Goal: Navigation & Orientation: Find specific page/section

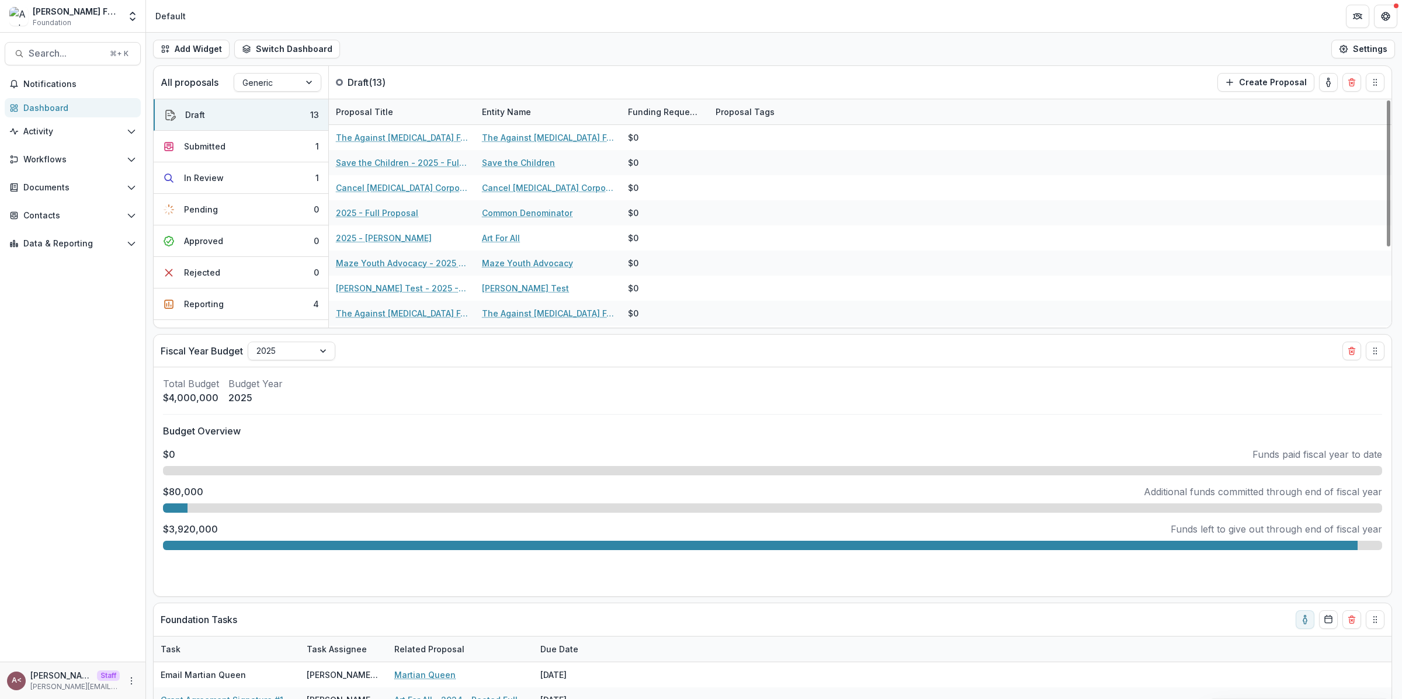
click at [609, 59] on div "Add Widget Switch Dashboard Default Standard Dashboard New Dashboard Settings" at bounding box center [774, 49] width 1256 height 33
click at [70, 220] on span "Contacts" at bounding box center [72, 216] width 99 height 10
click at [76, 245] on div "Grantees" at bounding box center [84, 239] width 94 height 12
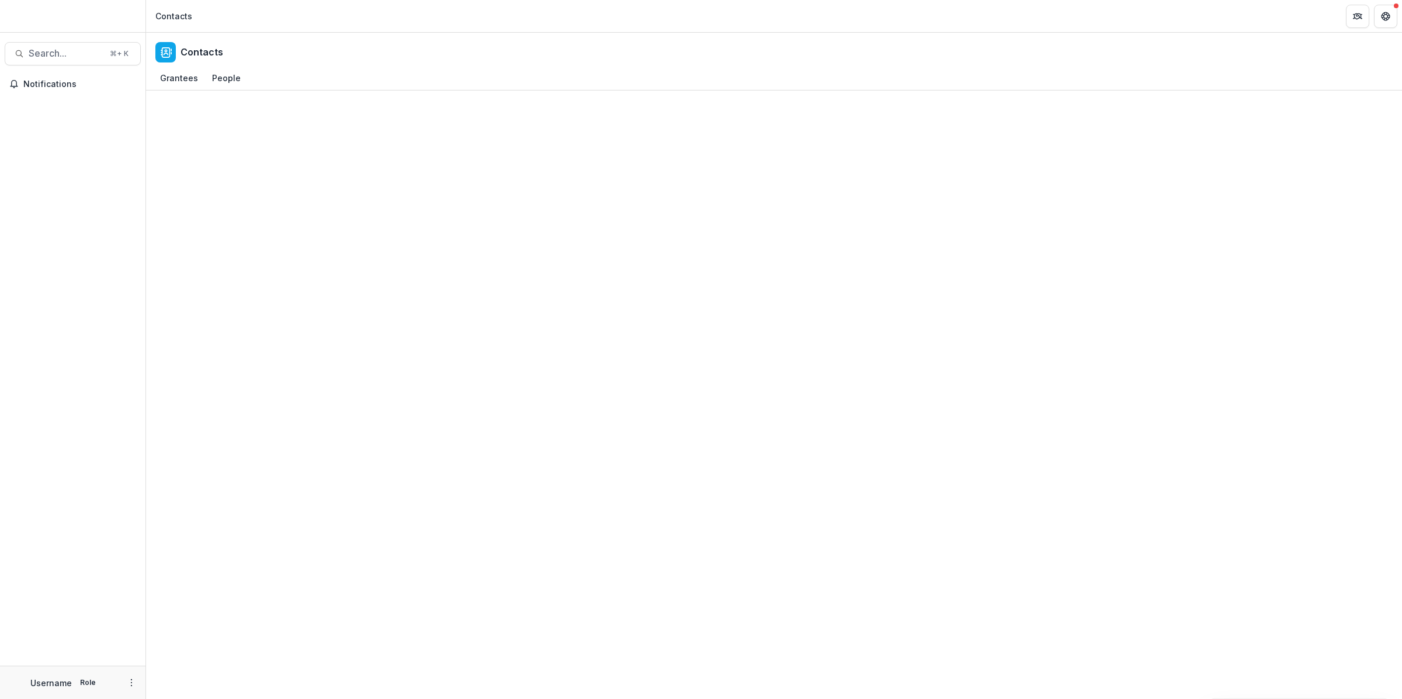
click at [429, 65] on div "Contacts" at bounding box center [774, 50] width 1256 height 34
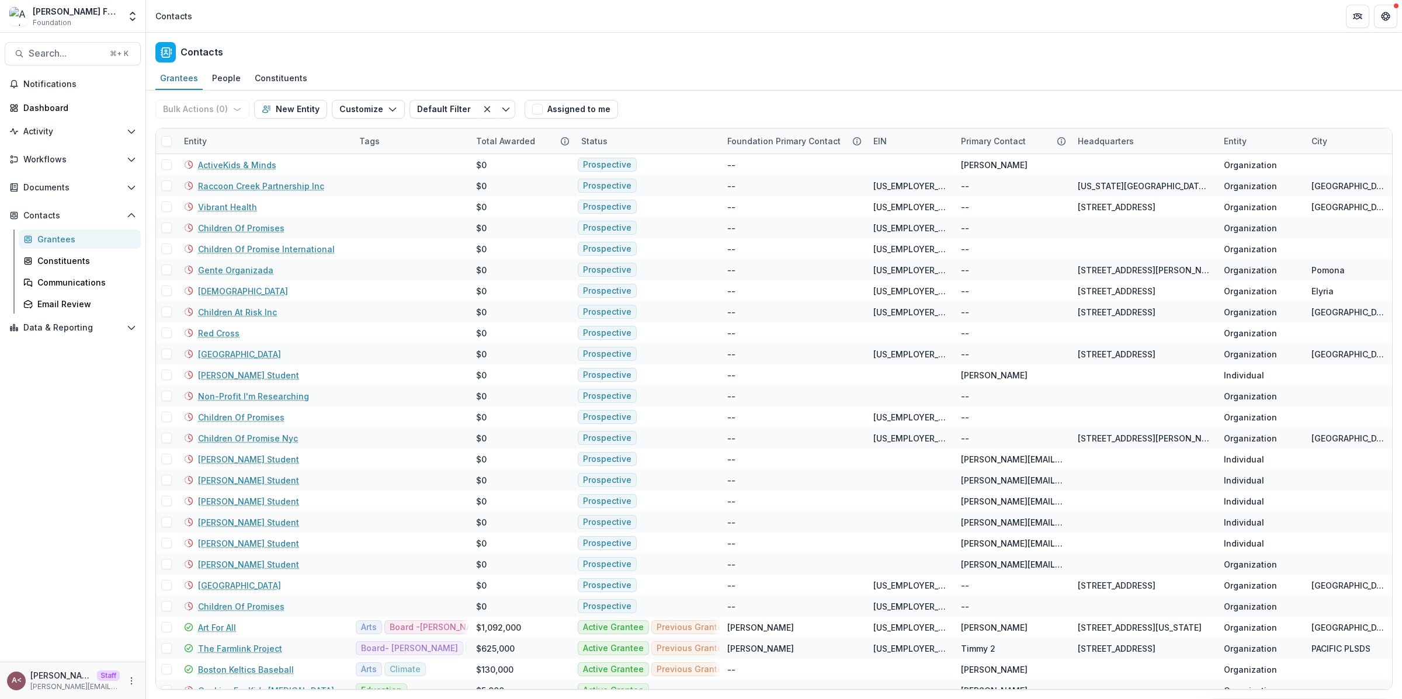
click at [743, 85] on div "Grantees People Constituents" at bounding box center [774, 78] width 1256 height 23
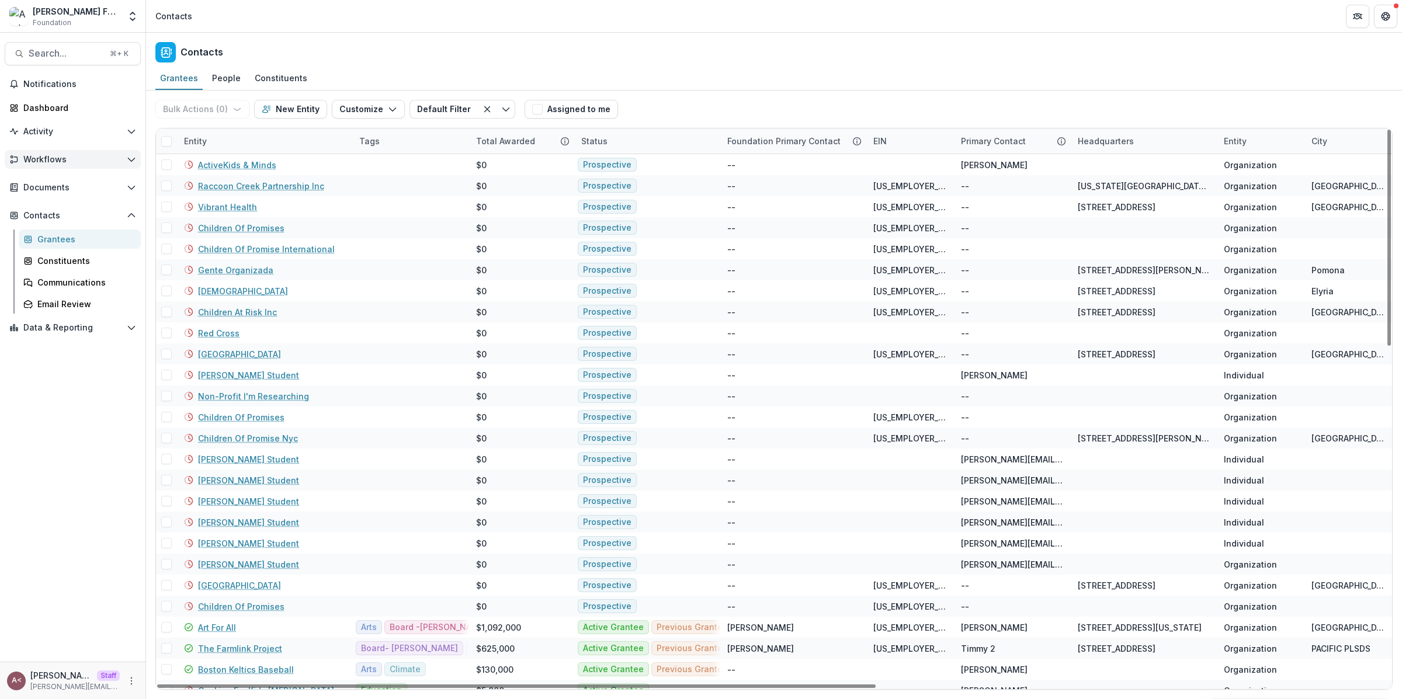
click at [117, 159] on span "Workflows" at bounding box center [72, 160] width 99 height 10
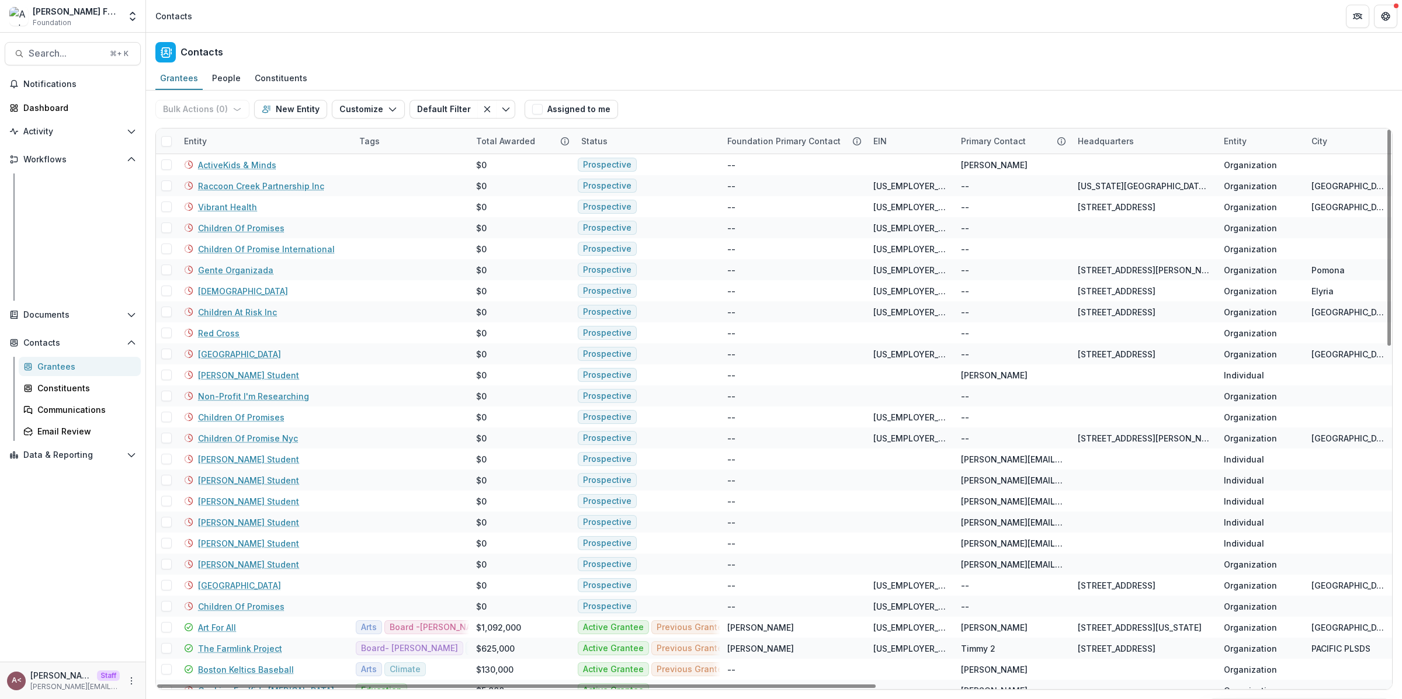
click at [67, 202] on div "Proposals" at bounding box center [84, 205] width 94 height 12
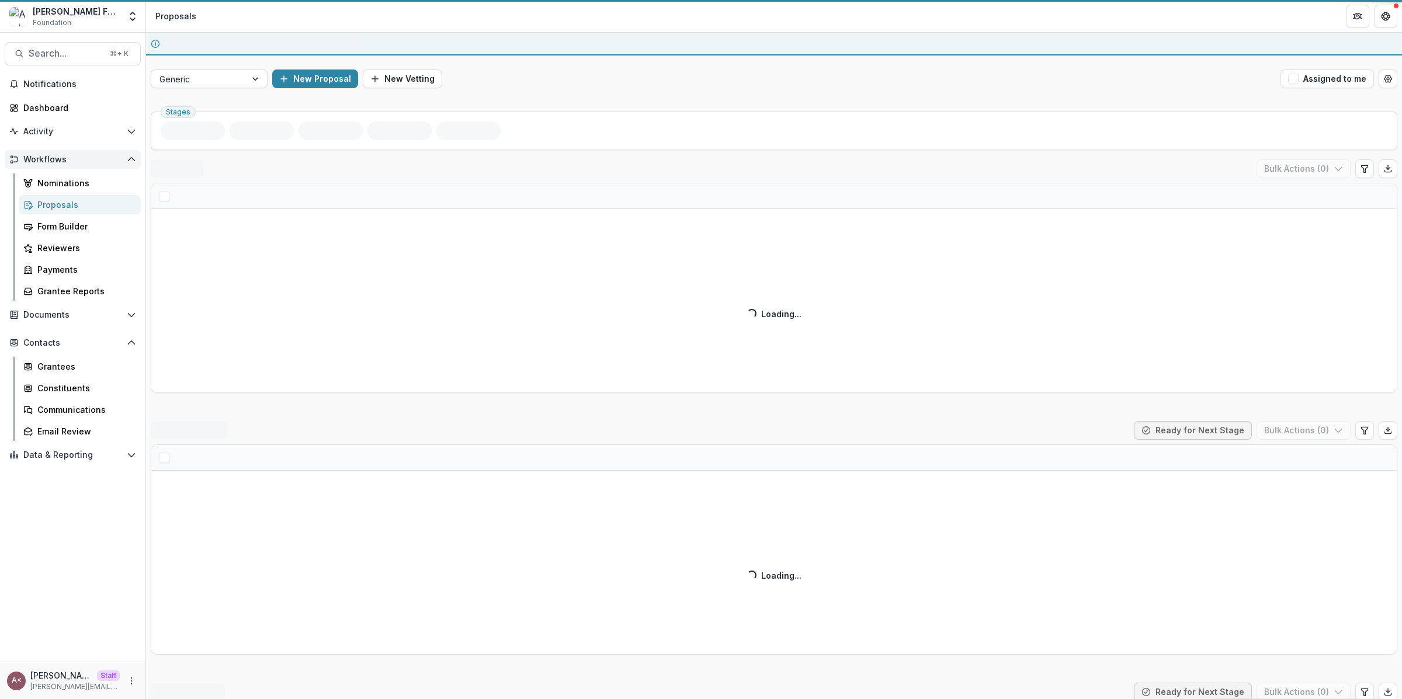
click at [92, 158] on span "Workflows" at bounding box center [72, 160] width 99 height 10
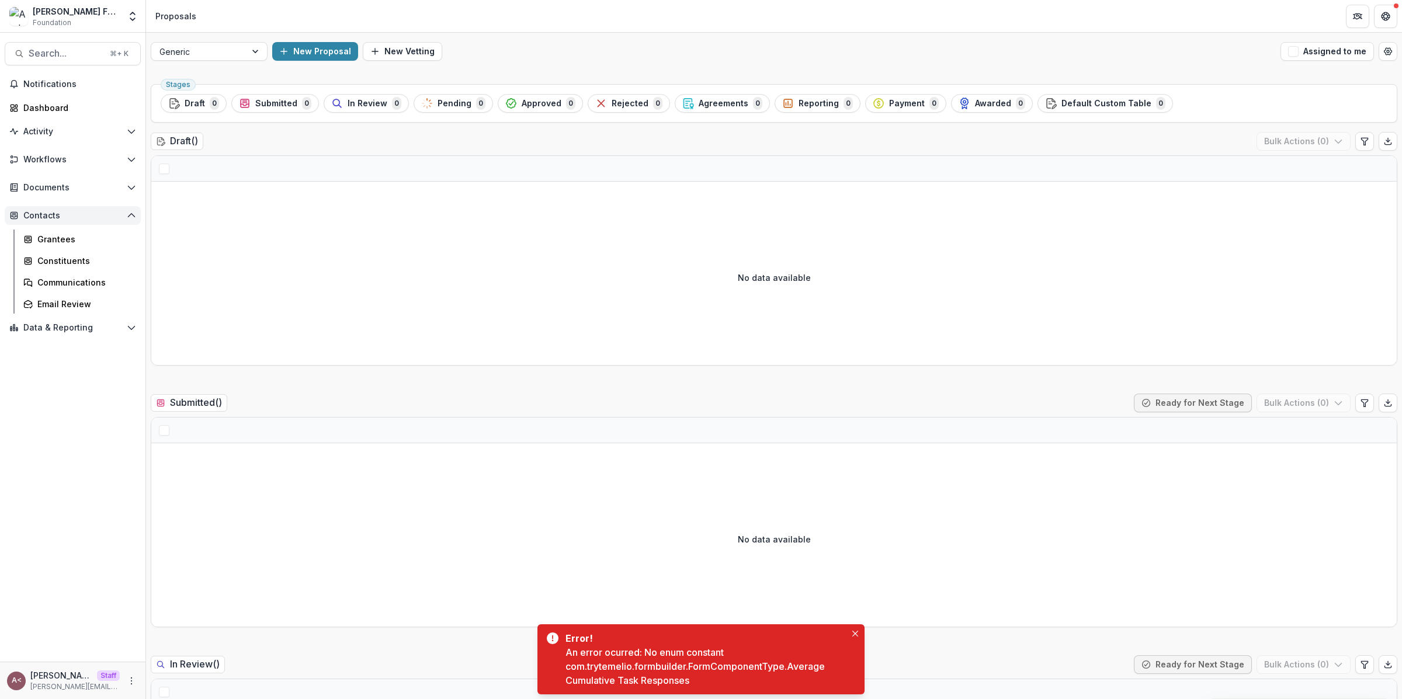
click at [120, 215] on span "Contacts" at bounding box center [72, 216] width 99 height 10
click at [671, 669] on div "An error ocurred: No enum constant com.trytemelio.formbuilder.FormComponentType…" at bounding box center [706, 667] width 280 height 42
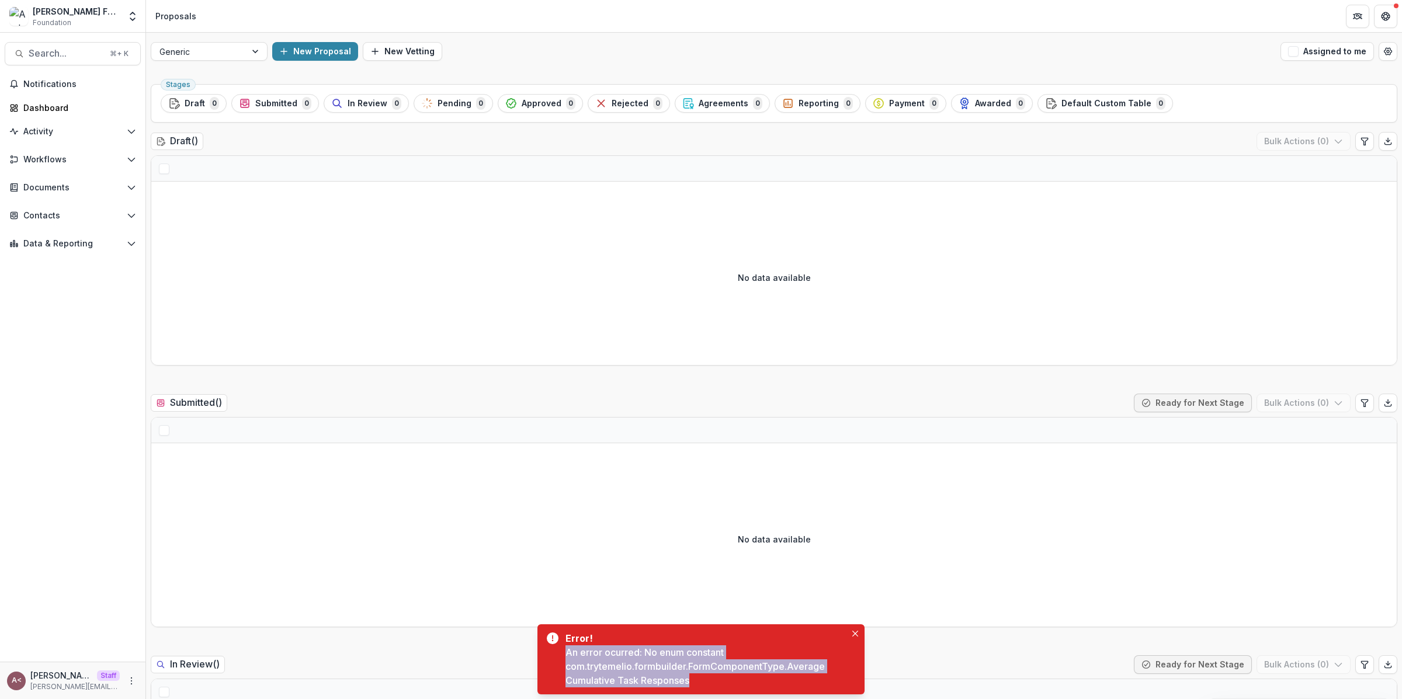
click at [671, 669] on div "An error ocurred: No enum constant com.trytemelio.formbuilder.FormComponentType…" at bounding box center [706, 667] width 280 height 42
click at [723, 666] on div "An error ocurred: No enum constant com.trytemelio.formbuilder.FormComponentType…" at bounding box center [706, 667] width 280 height 42
click at [747, 666] on div "An error ocurred: No enum constant com.trytemelio.formbuilder.FormComponentType…" at bounding box center [706, 667] width 280 height 42
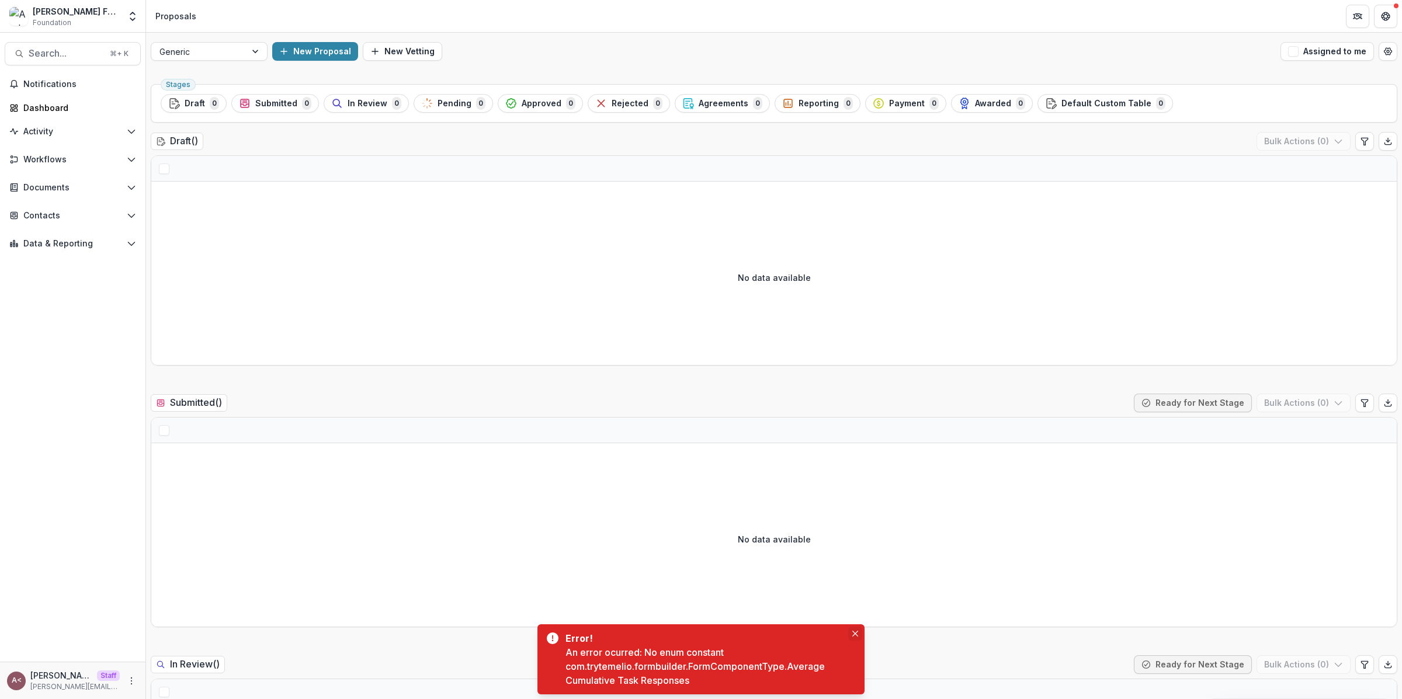
click at [851, 630] on button "Close" at bounding box center [855, 634] width 14 height 14
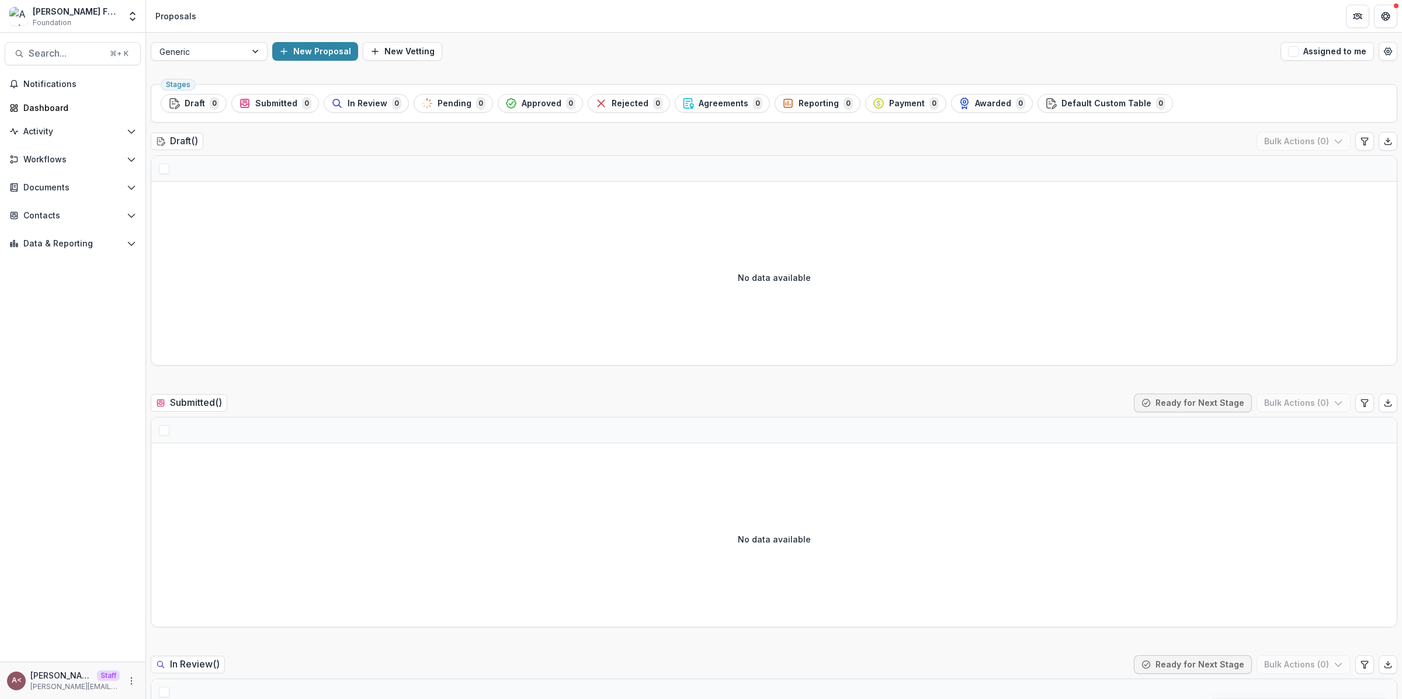
click at [523, 147] on div "Draft ( ) Bulk Actions ( 0 )" at bounding box center [774, 143] width 1247 height 23
click at [385, 152] on div "Draft ( ) Bulk Actions ( 0 )" at bounding box center [774, 143] width 1247 height 23
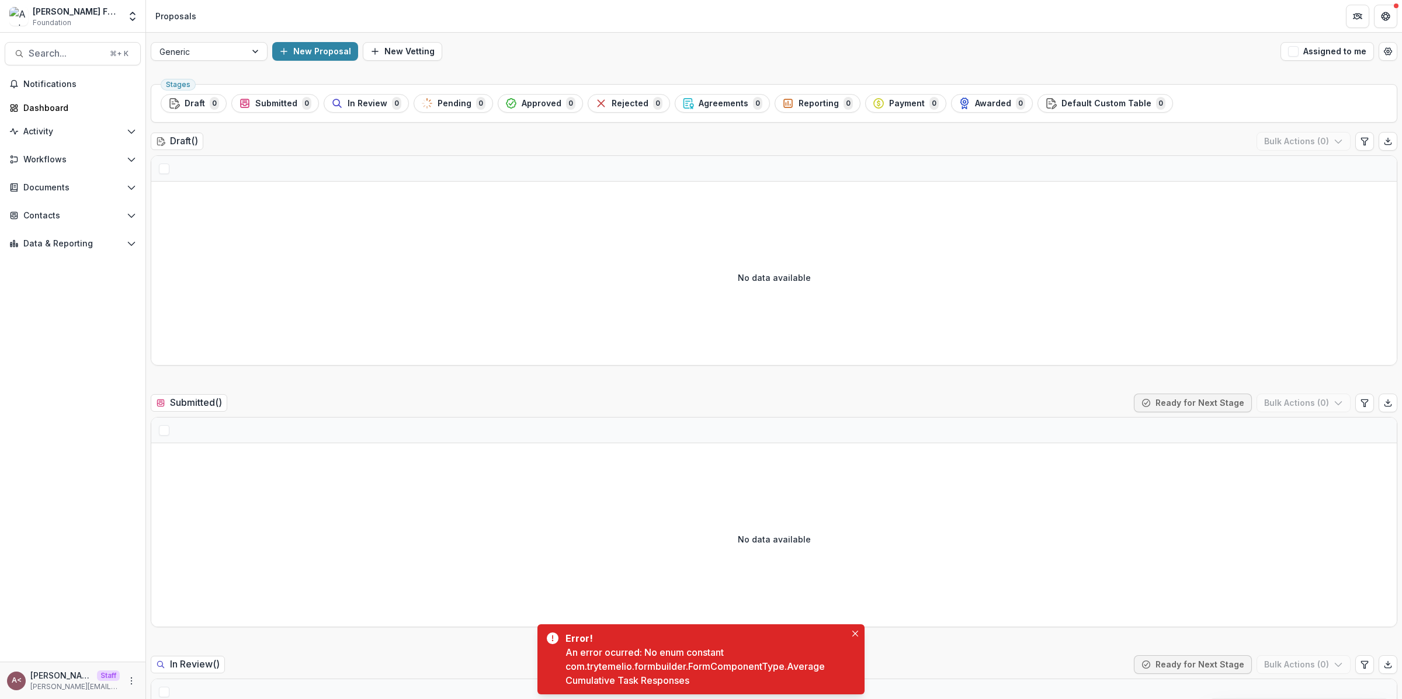
click at [576, 67] on div "Generic New Proposal New Vetting Assigned to me" at bounding box center [774, 51] width 1256 height 37
copy div "Error! An error ocurred: No enum constant com.trytemelio.formbuilder.FormCompon…"
drag, startPoint x: 714, startPoint y: 679, endPoint x: 564, endPoint y: 640, distance: 155.0
click at [564, 640] on div "Error! An error ocurred: No enum constant com.trytemelio.formbuilder.FormCompon…" at bounding box center [701, 660] width 327 height 70
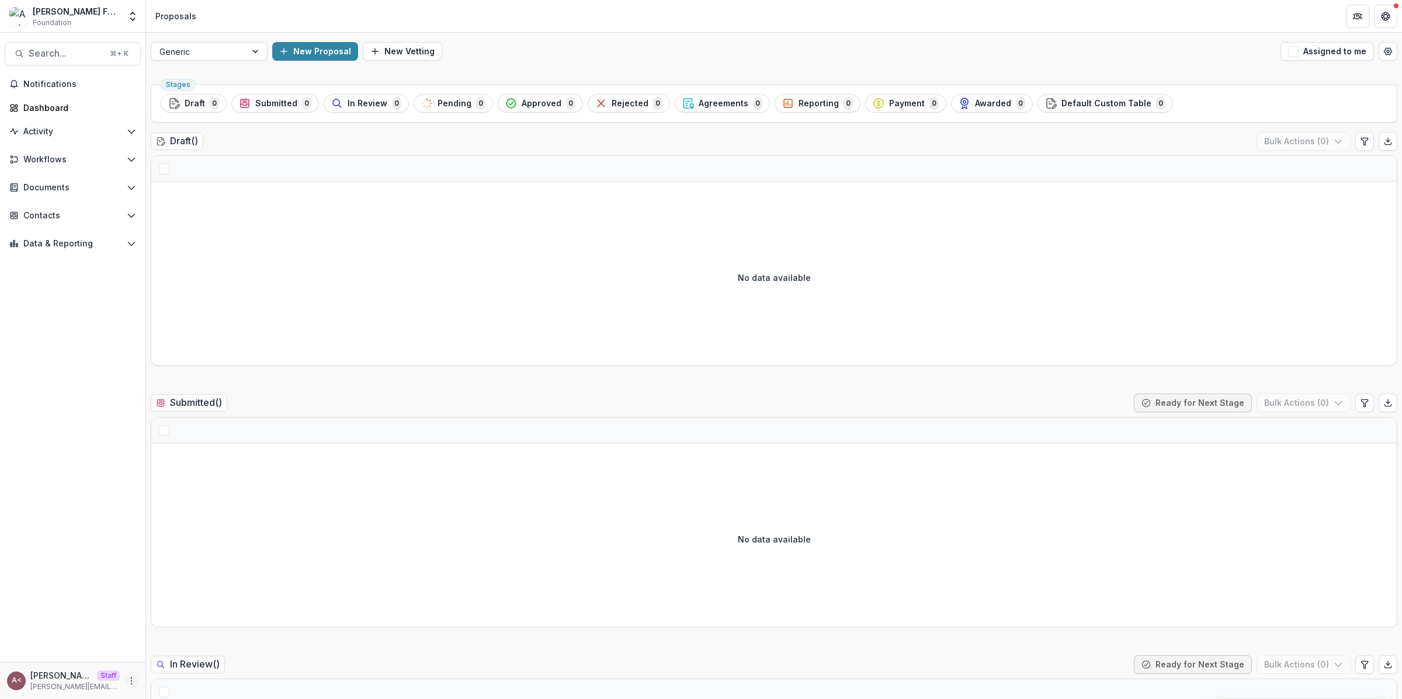
click at [130, 679] on icon "More" at bounding box center [131, 681] width 9 height 9
click at [181, 672] on button "Logout" at bounding box center [208, 675] width 125 height 19
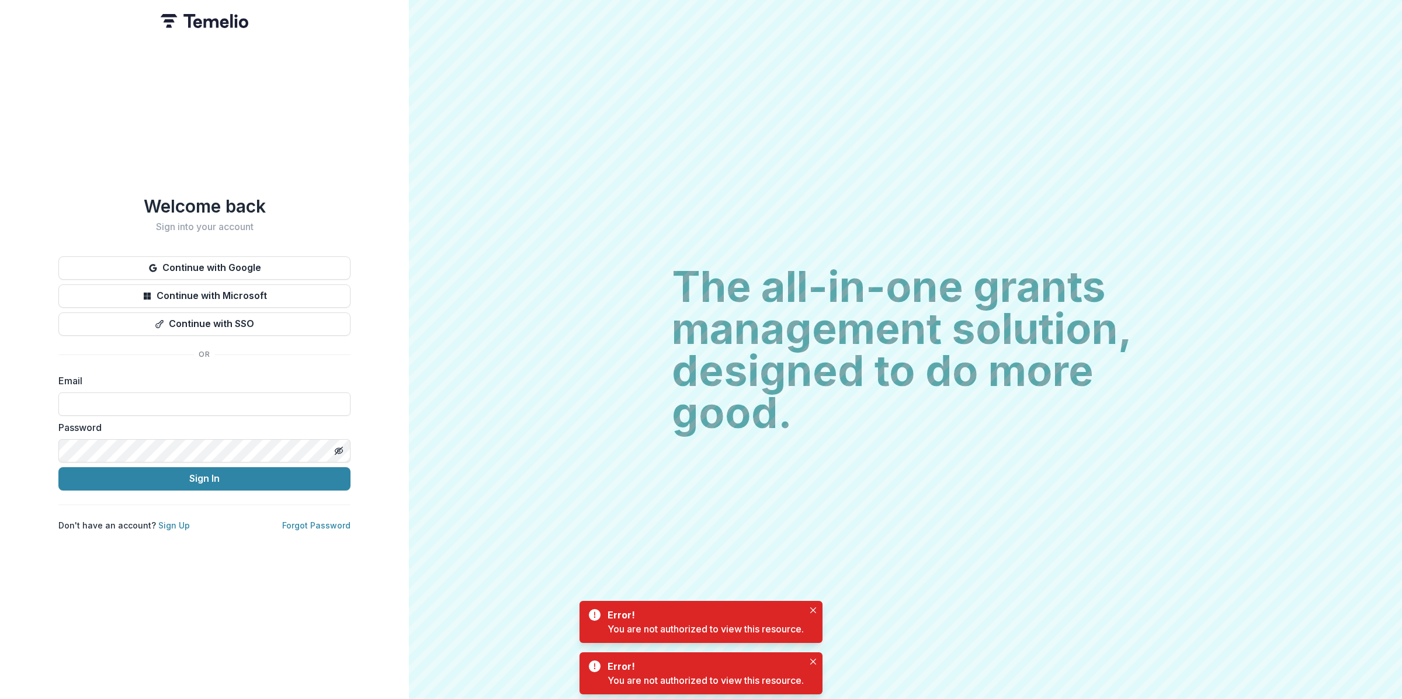
click at [406, 193] on div "Welcome back Sign into your account Continue with Google Continue with Microsof…" at bounding box center [204, 349] width 409 height 699
click at [248, 257] on button "Continue with Google" at bounding box center [204, 268] width 292 height 23
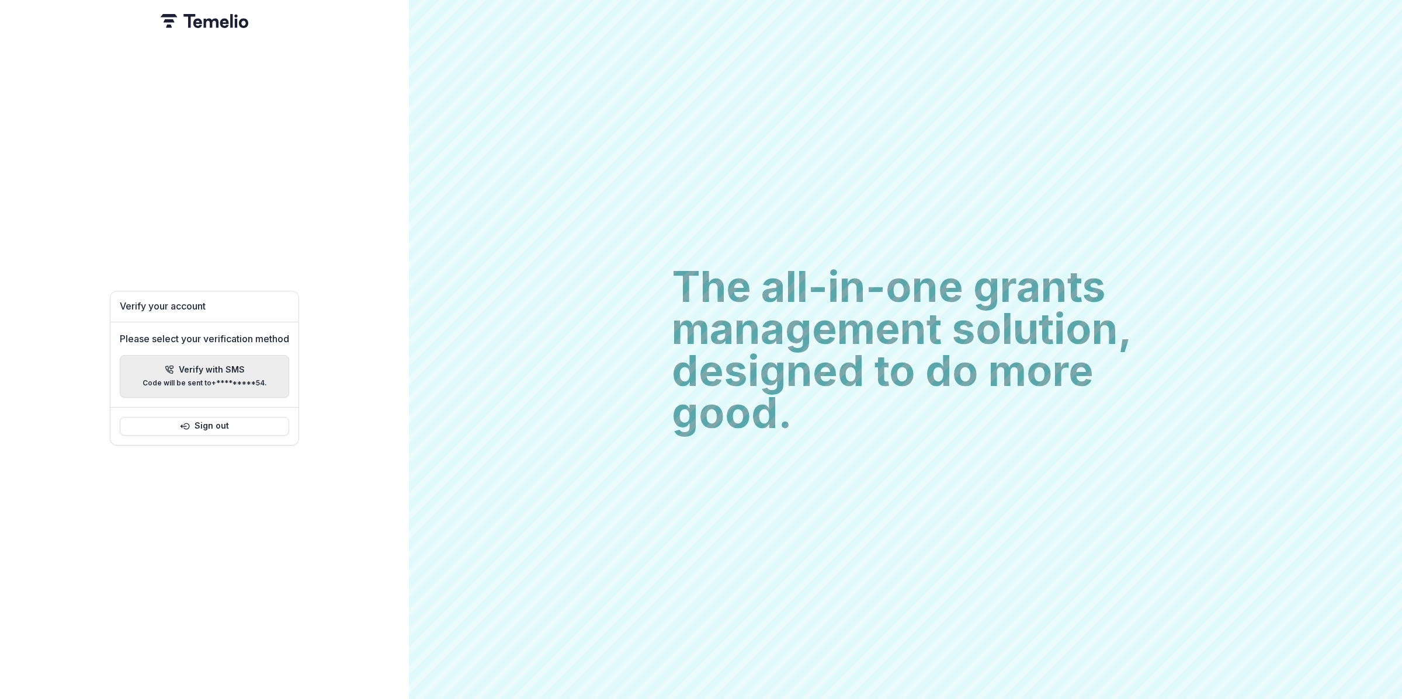
click at [219, 373] on div "Verify with SMS Code will be sent to +*********54 ." at bounding box center [205, 376] width 124 height 23
type input "*"
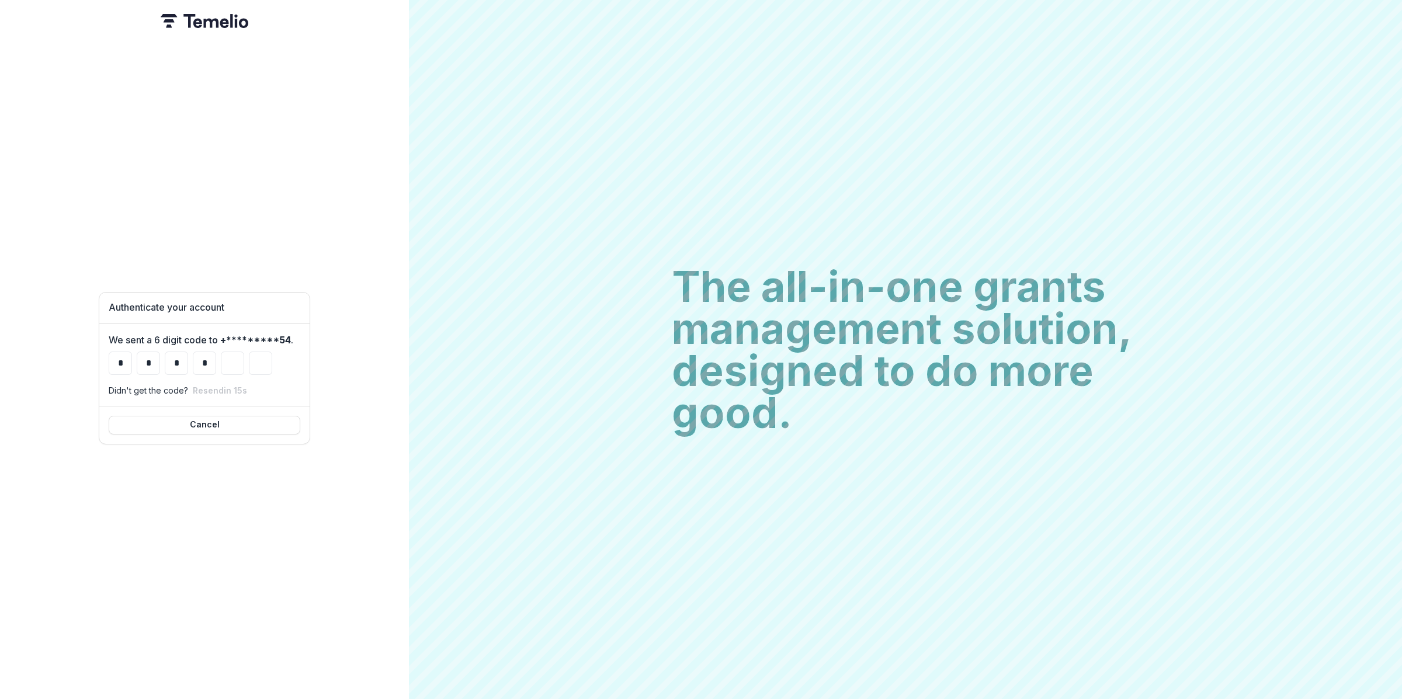
type input "*"
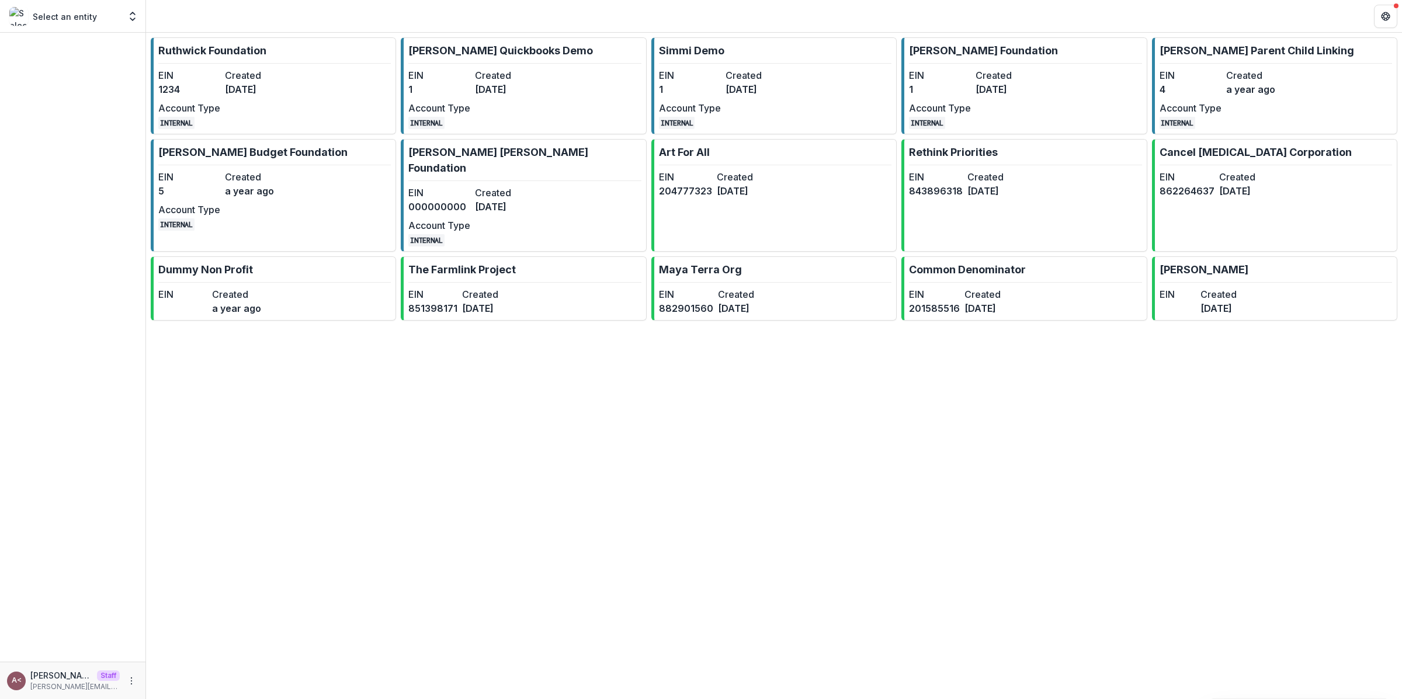
click at [1060, 513] on div "[PERSON_NAME] Foundation EIN 1234 Created [DATE] Account Type INTERNAL [PERSON_…" at bounding box center [774, 366] width 1256 height 667
click at [1003, 93] on dd "2 years ago" at bounding box center [1007, 89] width 62 height 14
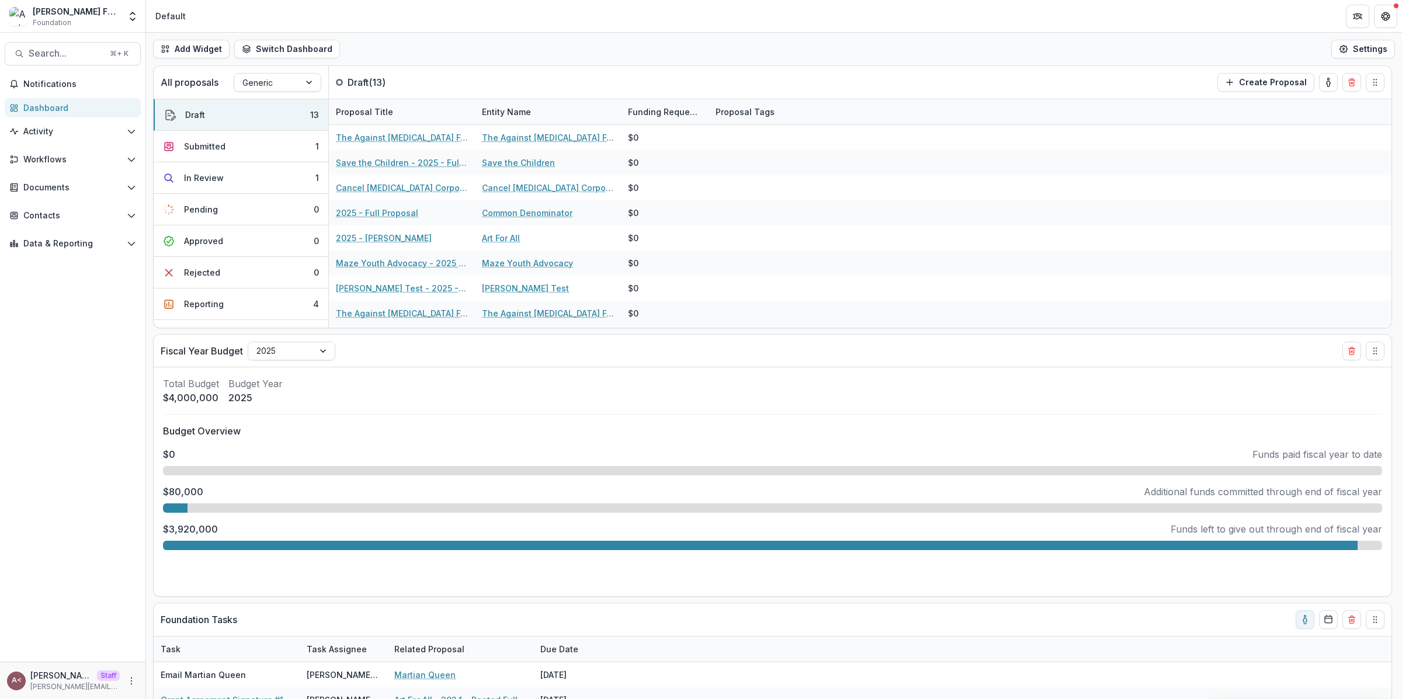
click at [517, 37] on div "Add Widget Switch Dashboard Default Standard Dashboard New Dashboard Settings" at bounding box center [774, 49] width 1256 height 33
click at [513, 39] on div "Add Widget Switch Dashboard Default Standard Dashboard New Dashboard Settings" at bounding box center [774, 49] width 1256 height 33
click at [73, 164] on button "Workflows" at bounding box center [73, 159] width 136 height 19
click at [65, 197] on link "Proposals" at bounding box center [80, 204] width 122 height 19
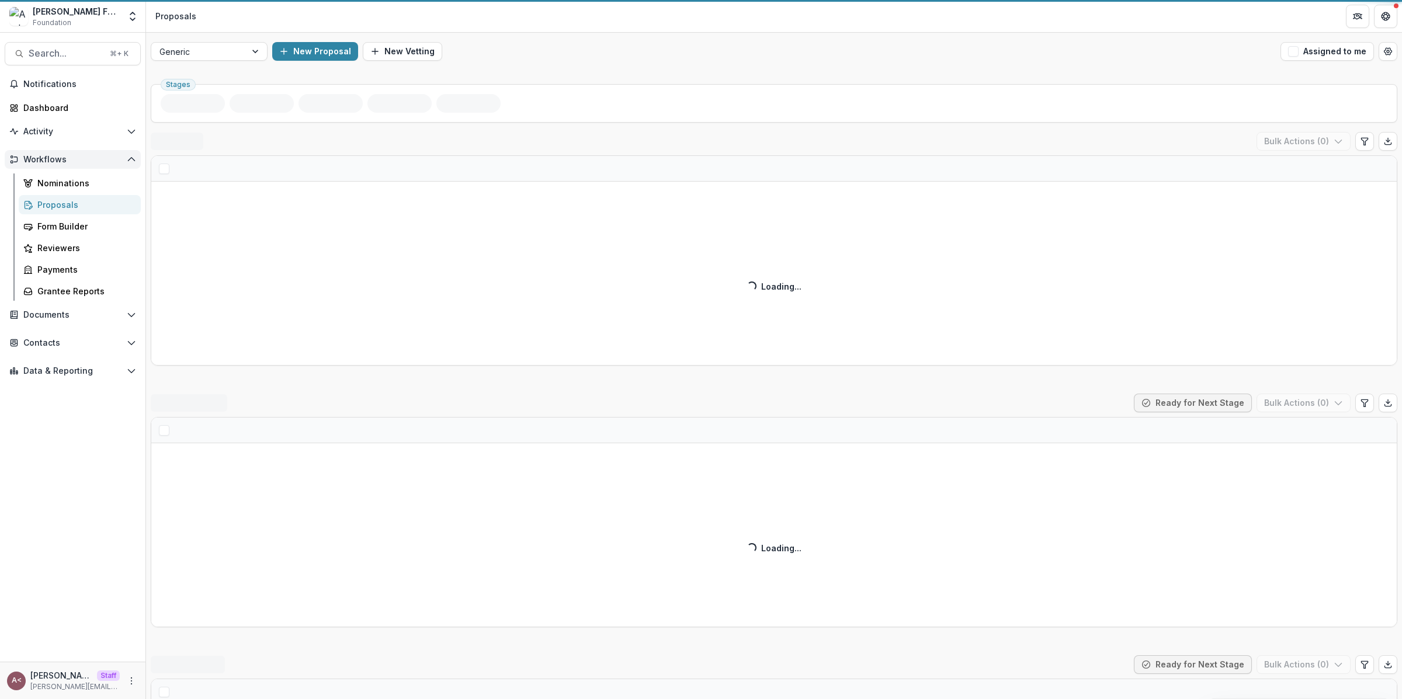
click at [106, 155] on span "Workflows" at bounding box center [72, 160] width 99 height 10
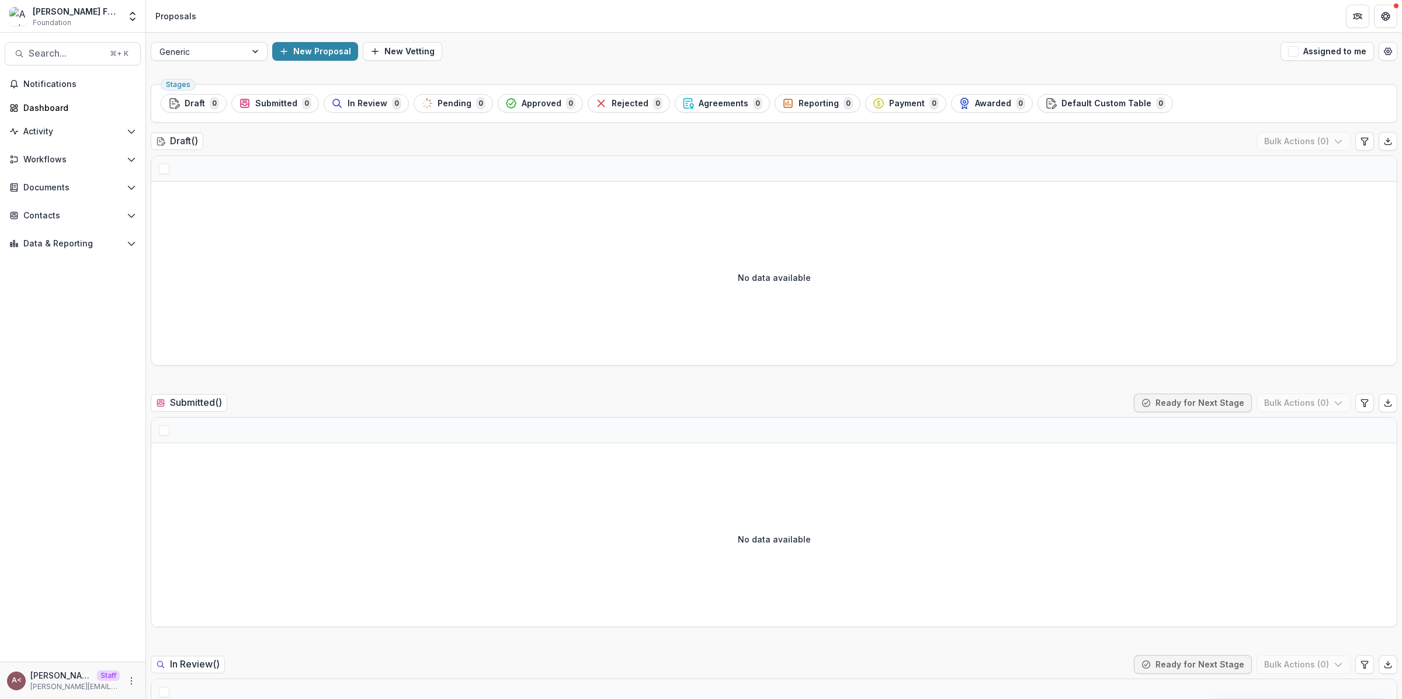
click at [462, 178] on div at bounding box center [774, 169] width 1246 height 26
click at [133, 158] on icon "Open Workflows" at bounding box center [131, 159] width 9 height 9
click at [83, 204] on div "Proposals" at bounding box center [84, 205] width 94 height 12
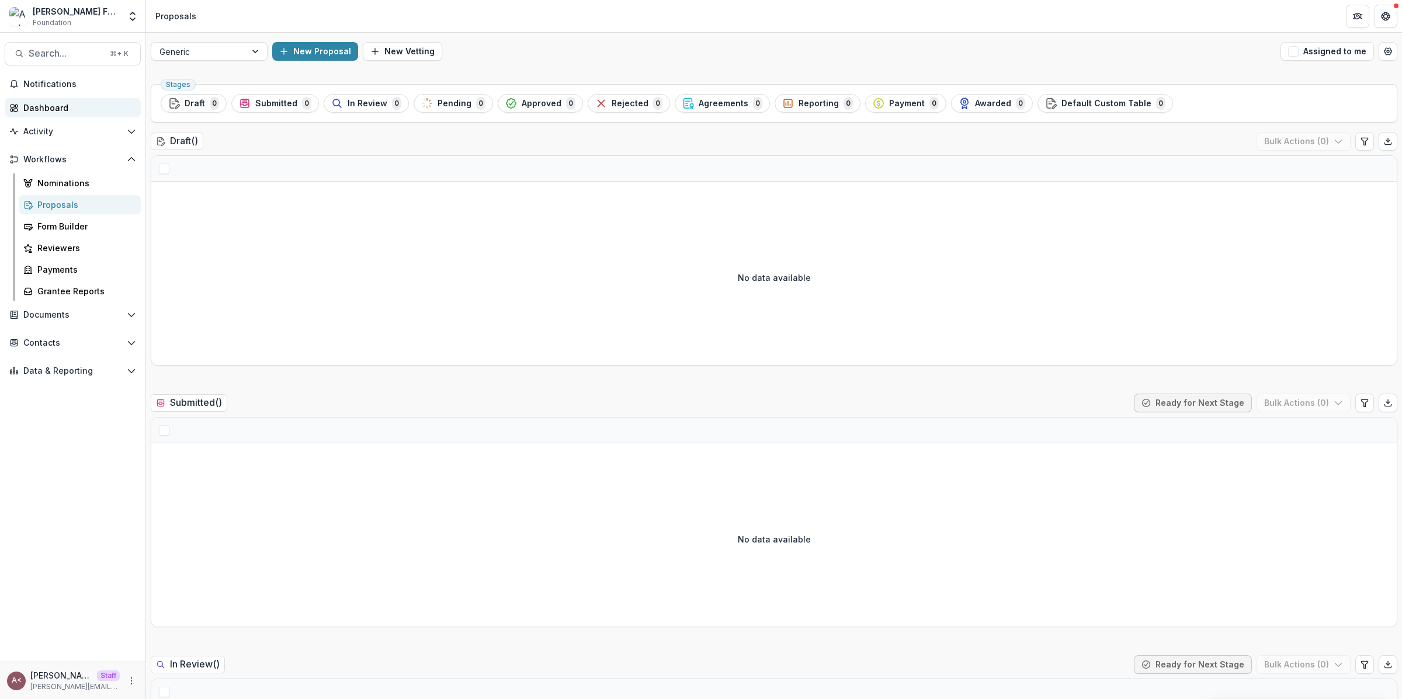
click at [84, 115] on link "Dashboard" at bounding box center [73, 107] width 136 height 19
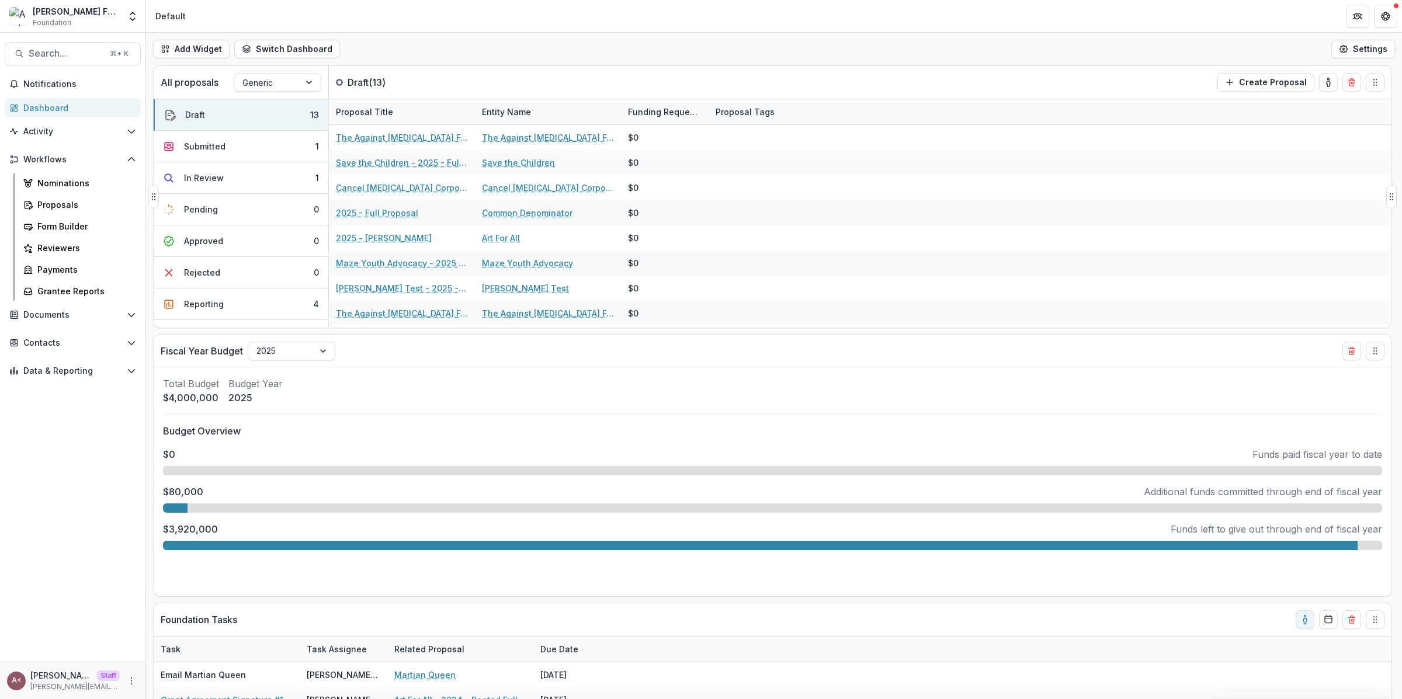
click at [442, 71] on div "All proposals Generic Draft ( 13 ) Create Proposal" at bounding box center [748, 82] width 1189 height 33
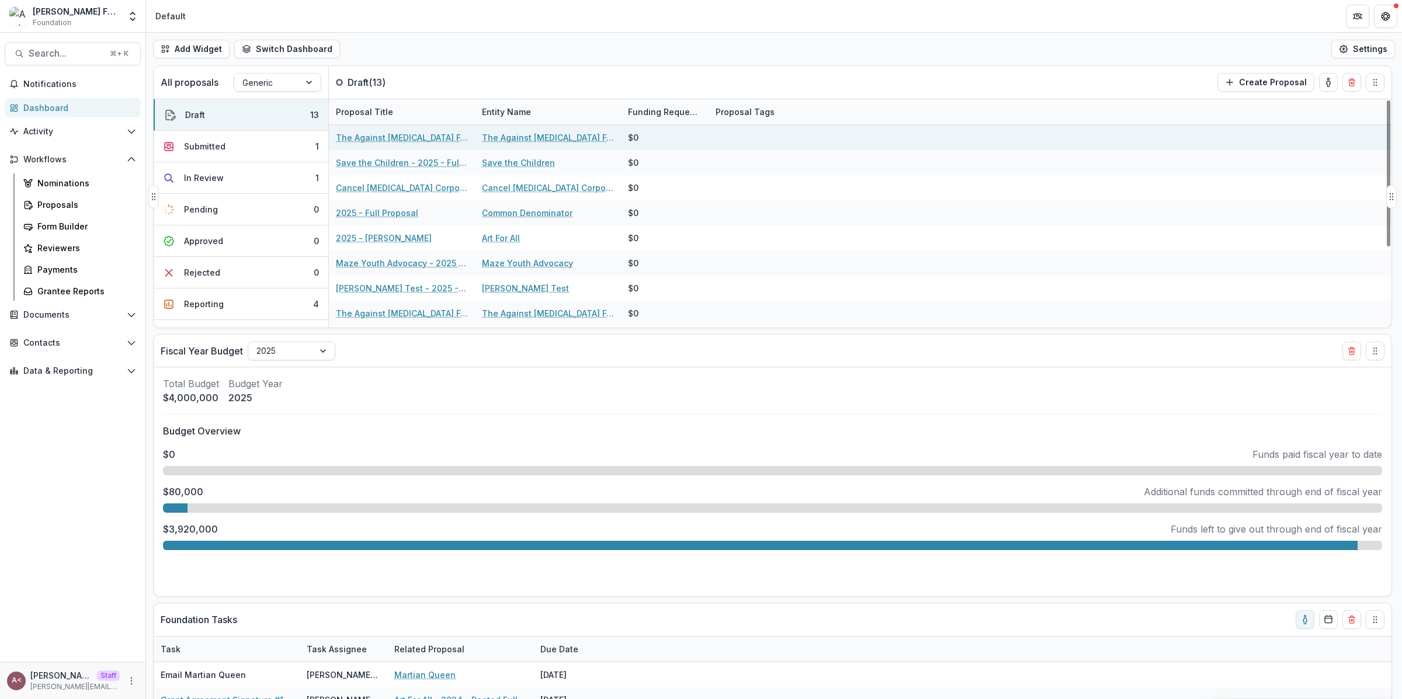
click at [410, 133] on link "The Against [MEDICAL_DATA] Foundation - 2025 - Full Proposal" at bounding box center [402, 137] width 132 height 12
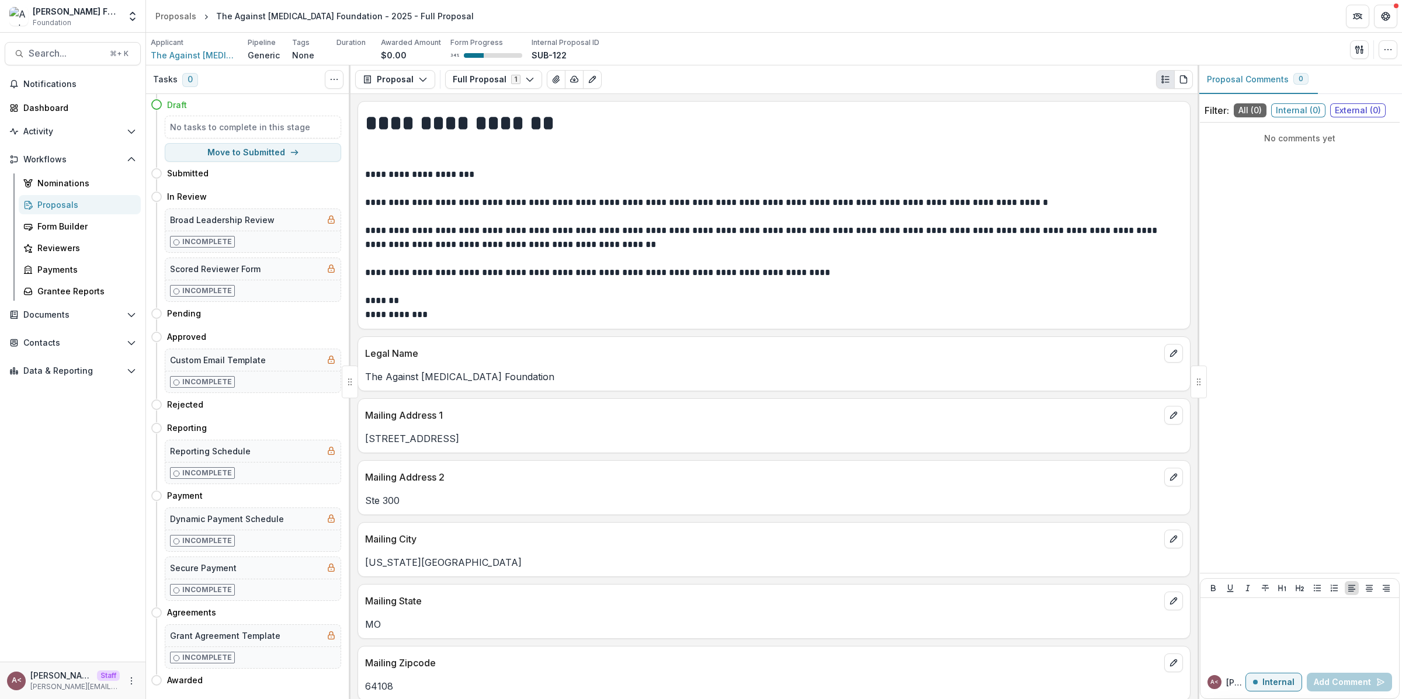
click at [410, 131] on h1 "**********" at bounding box center [772, 138] width 815 height 59
click at [162, 15] on div "Proposals" at bounding box center [175, 16] width 41 height 12
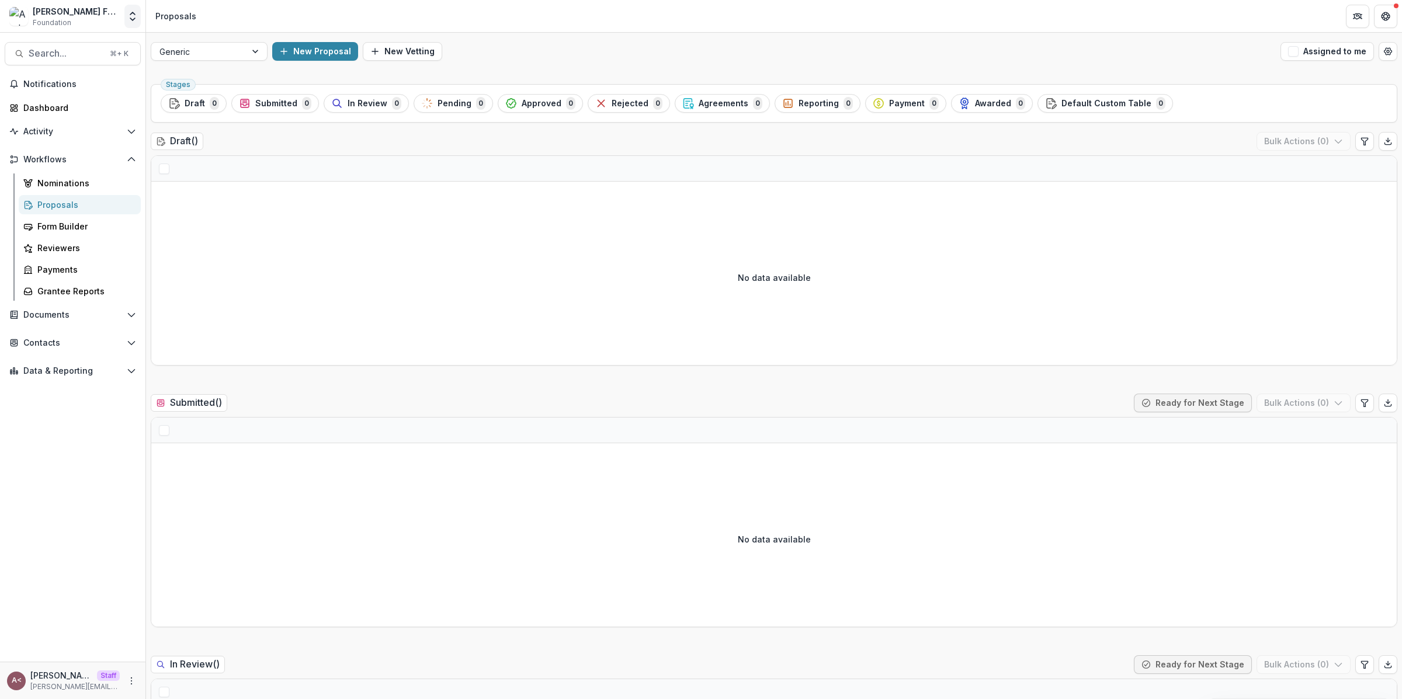
click at [133, 19] on polyline "Open entity switcher" at bounding box center [132, 19] width 5 height 2
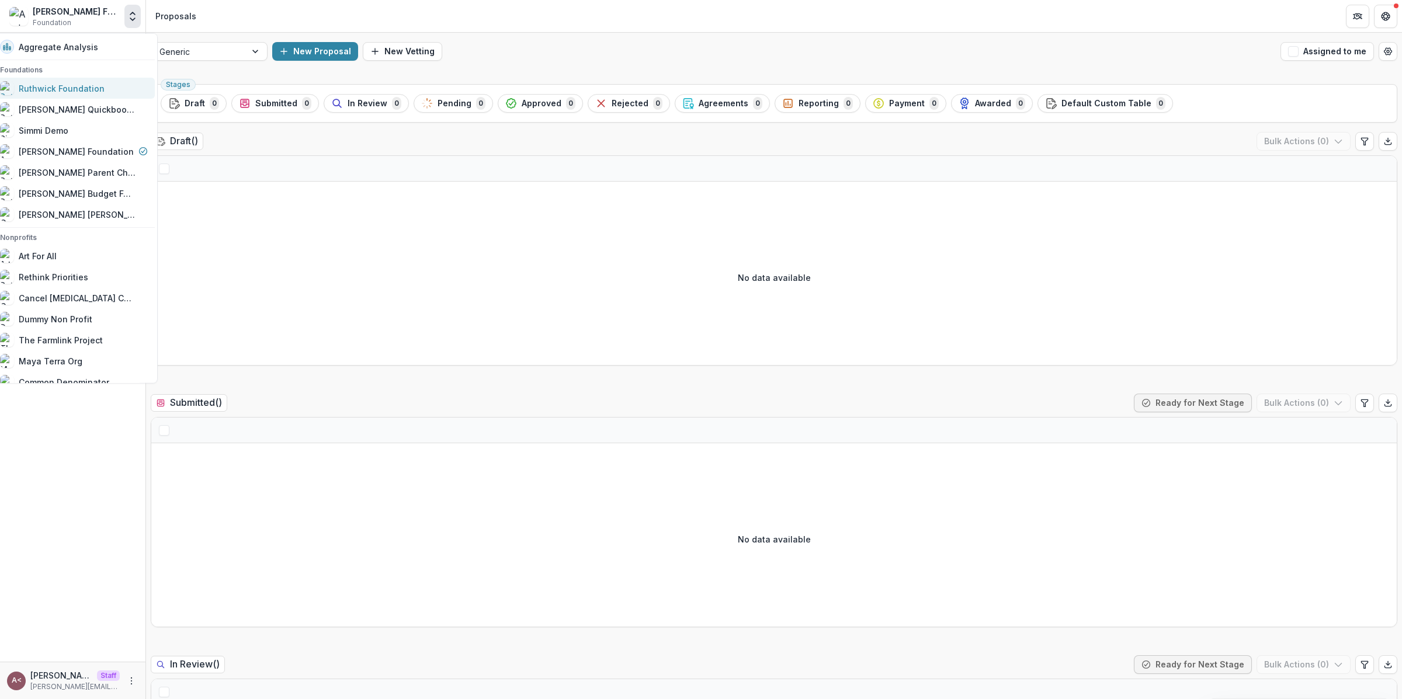
click at [98, 88] on div "Ruthwick Foundation" at bounding box center [62, 88] width 86 height 12
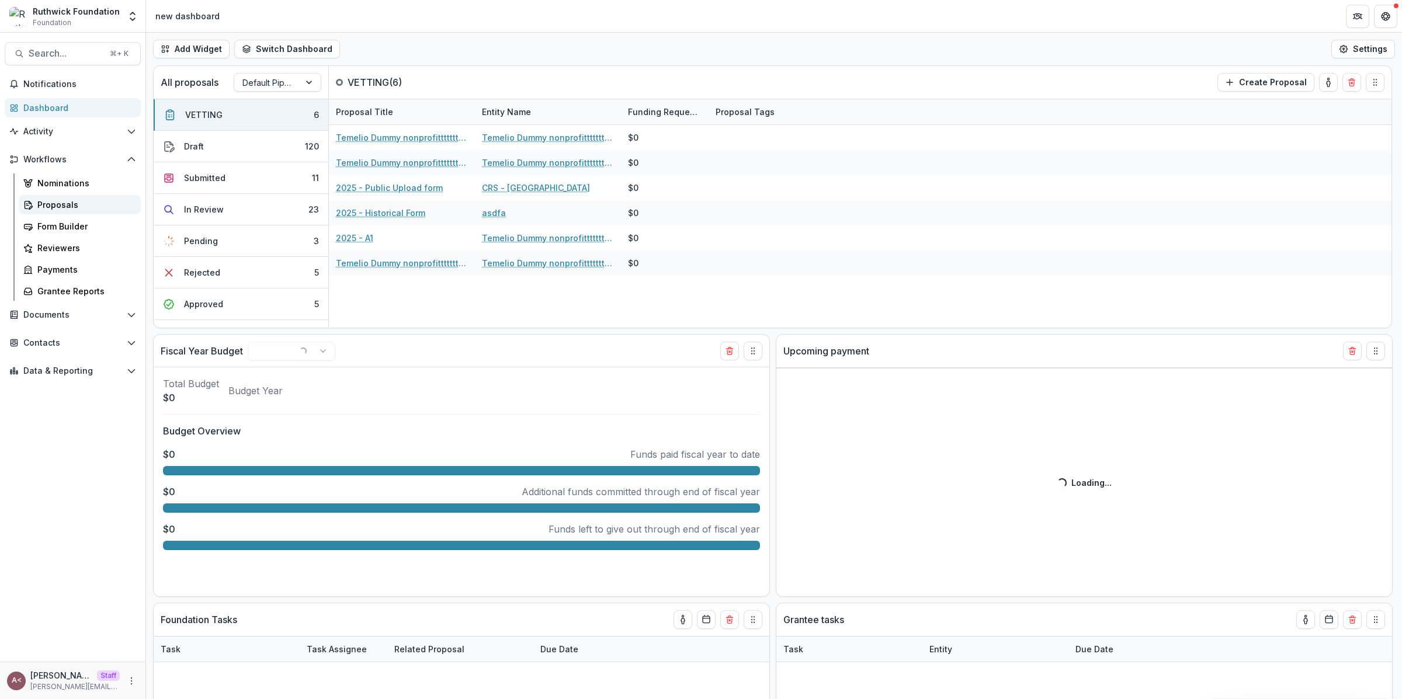
select select "******"
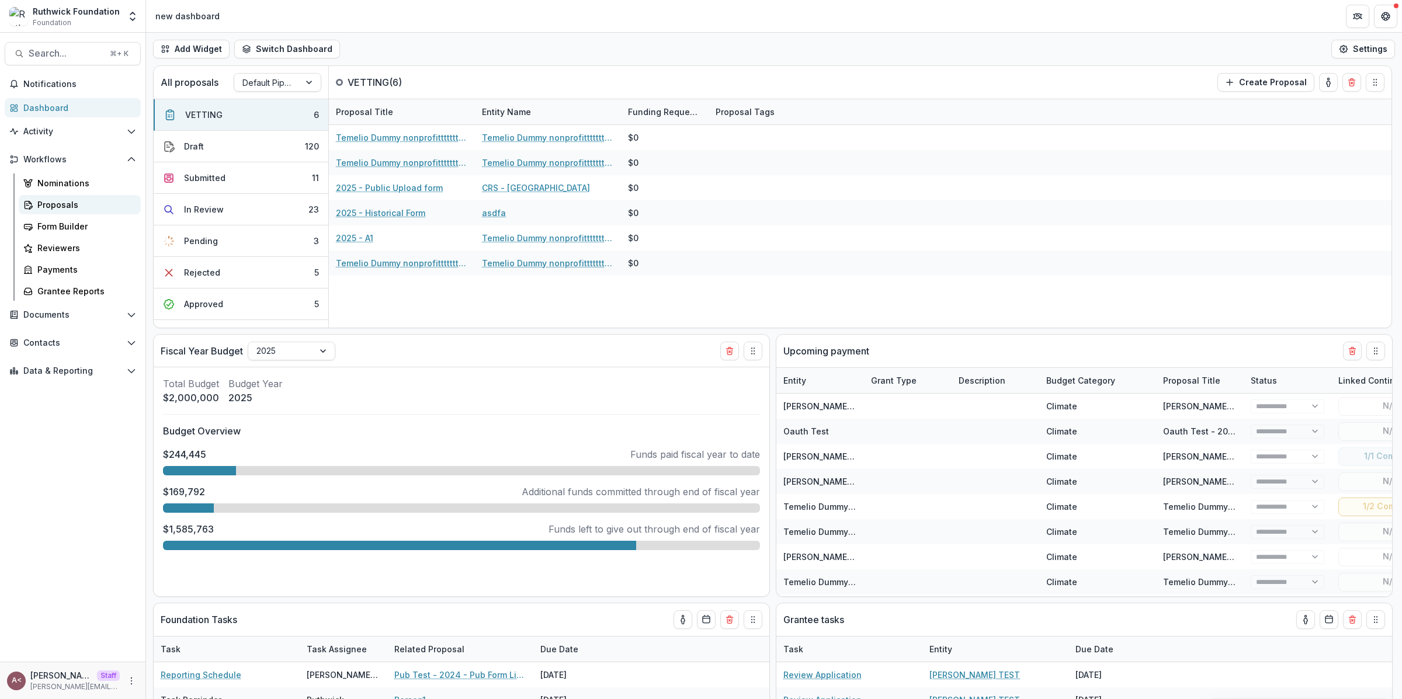
click at [76, 202] on div "Proposals" at bounding box center [84, 205] width 94 height 12
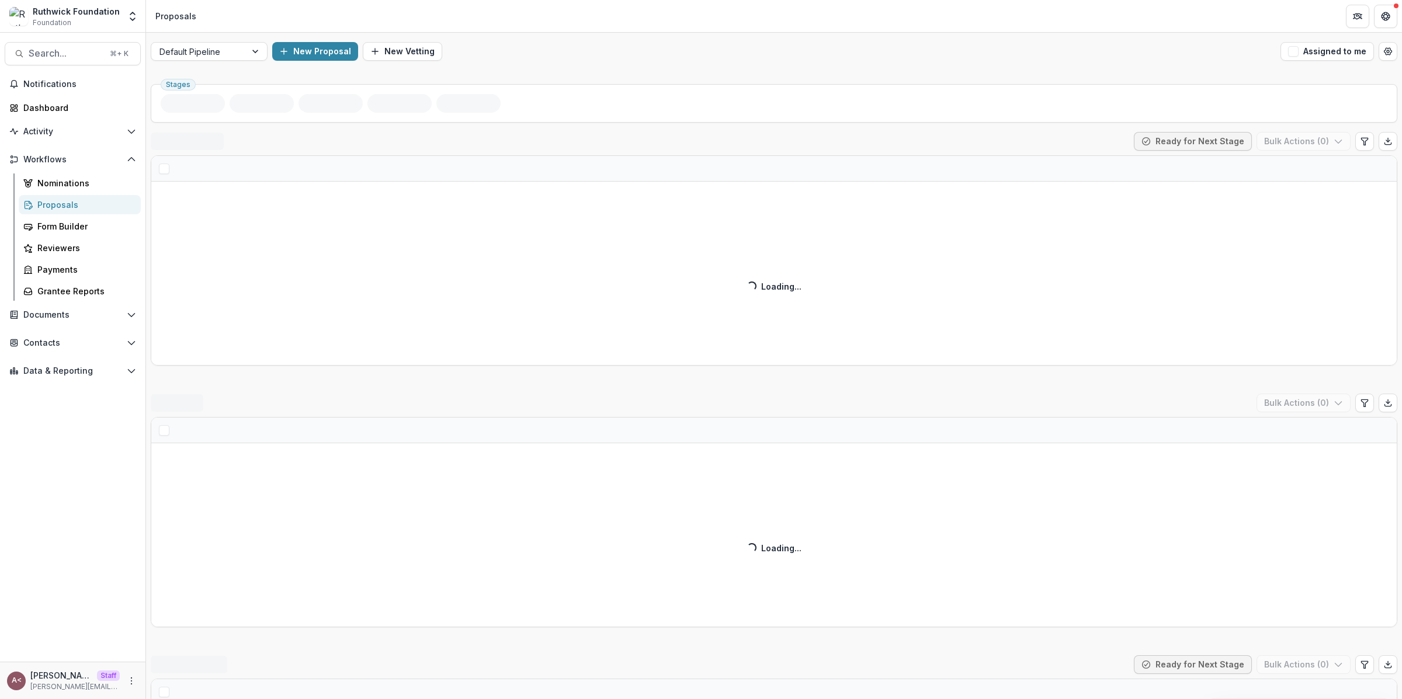
click at [531, 61] on div "Default Pipeline New Proposal New Vetting Assigned to me" at bounding box center [774, 51] width 1256 height 37
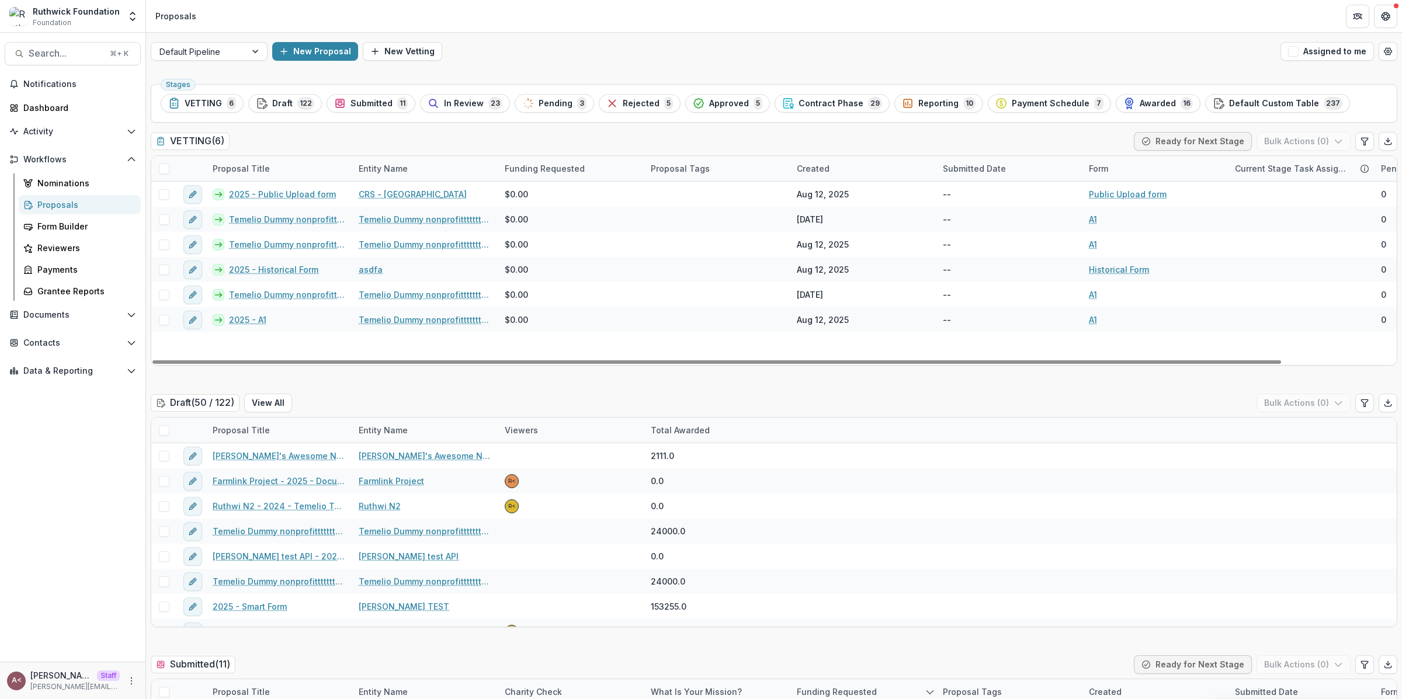
click at [441, 140] on div "VETTING ( 6 ) Ready for Next Stage Bulk Actions ( 0 )" at bounding box center [774, 143] width 1247 height 23
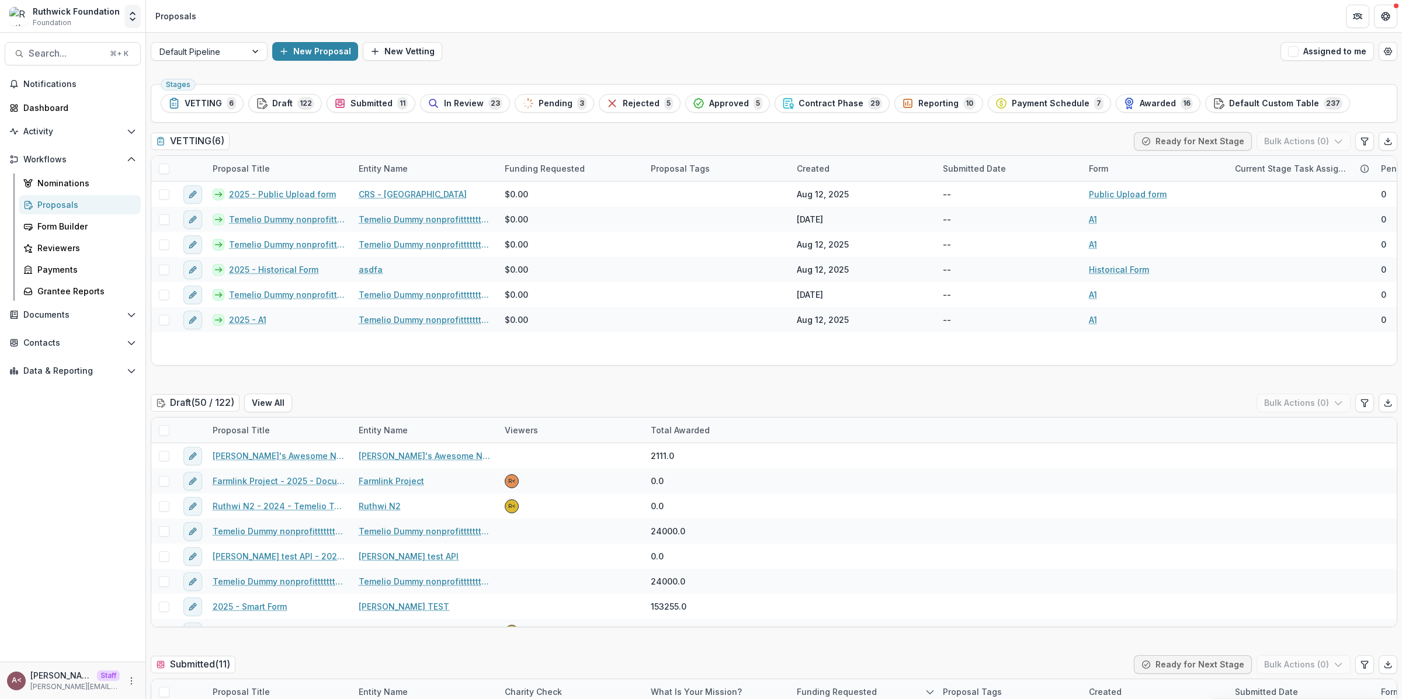
click at [133, 15] on icon "Open entity switcher" at bounding box center [133, 17] width 12 height 12
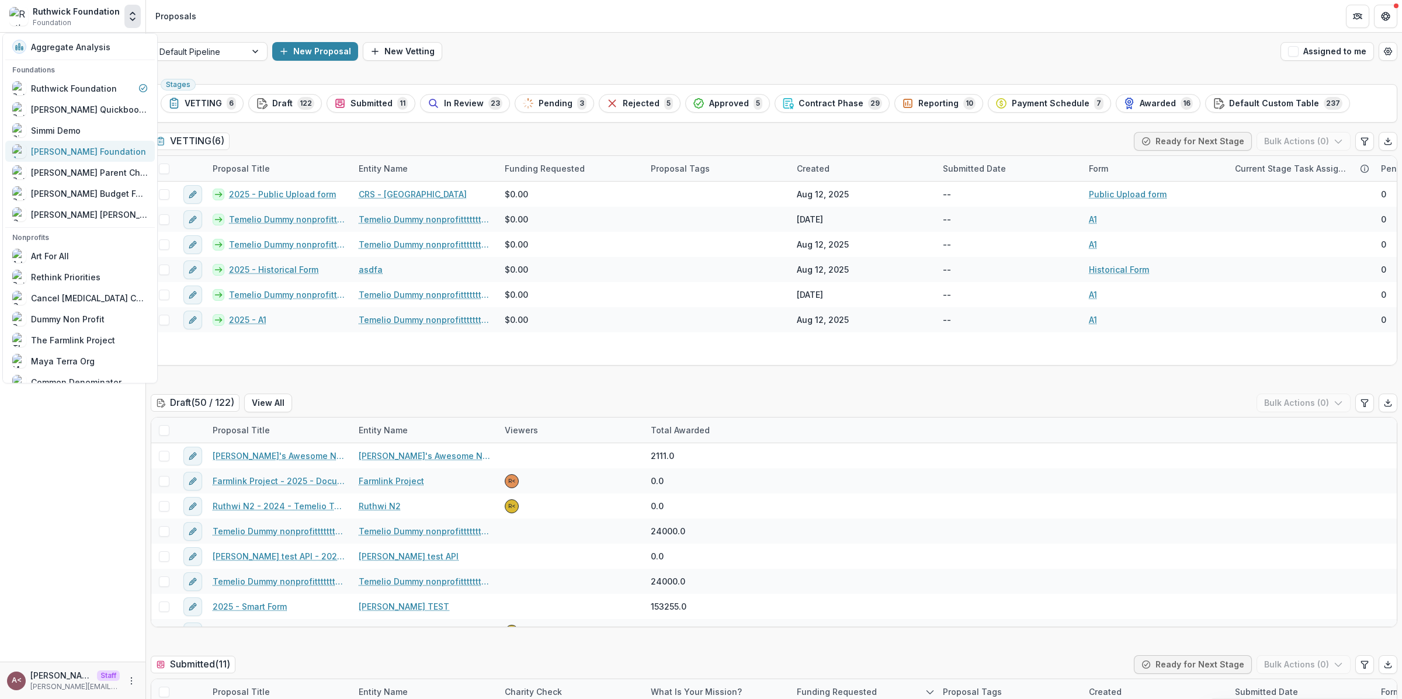
click at [99, 151] on div "[PERSON_NAME] Foundation" at bounding box center [88, 151] width 115 height 12
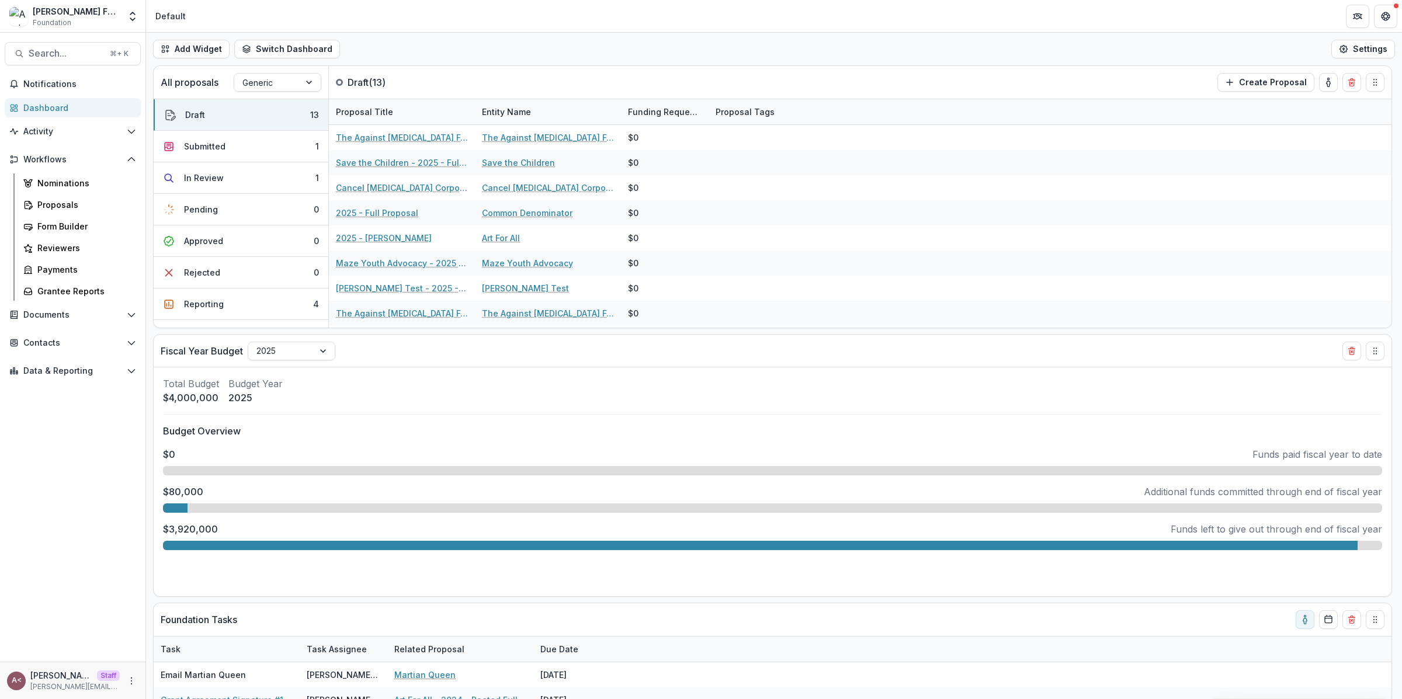
click at [595, 34] on div "Add Widget Switch Dashboard Default Standard Dashboard New Dashboard Settings" at bounding box center [774, 49] width 1256 height 33
click at [51, 206] on div "Proposals" at bounding box center [84, 205] width 94 height 12
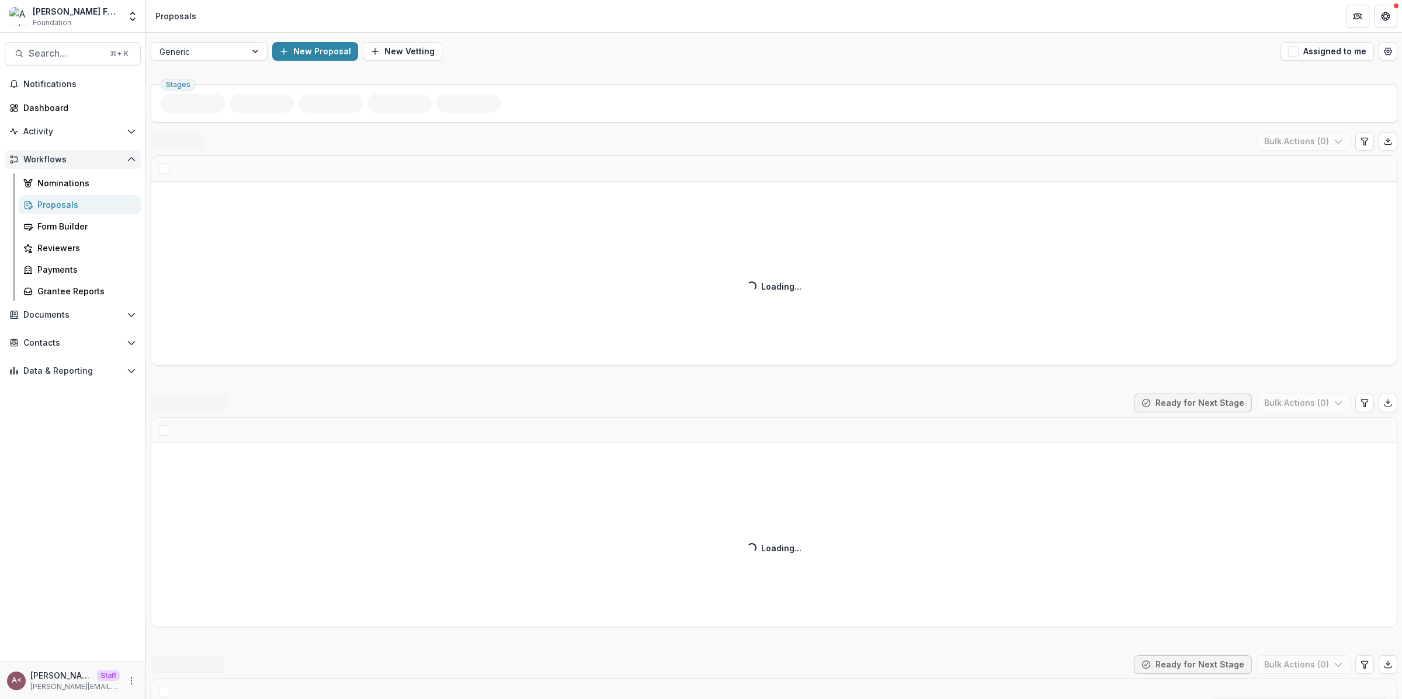
click at [86, 151] on button "Workflows" at bounding box center [73, 159] width 136 height 19
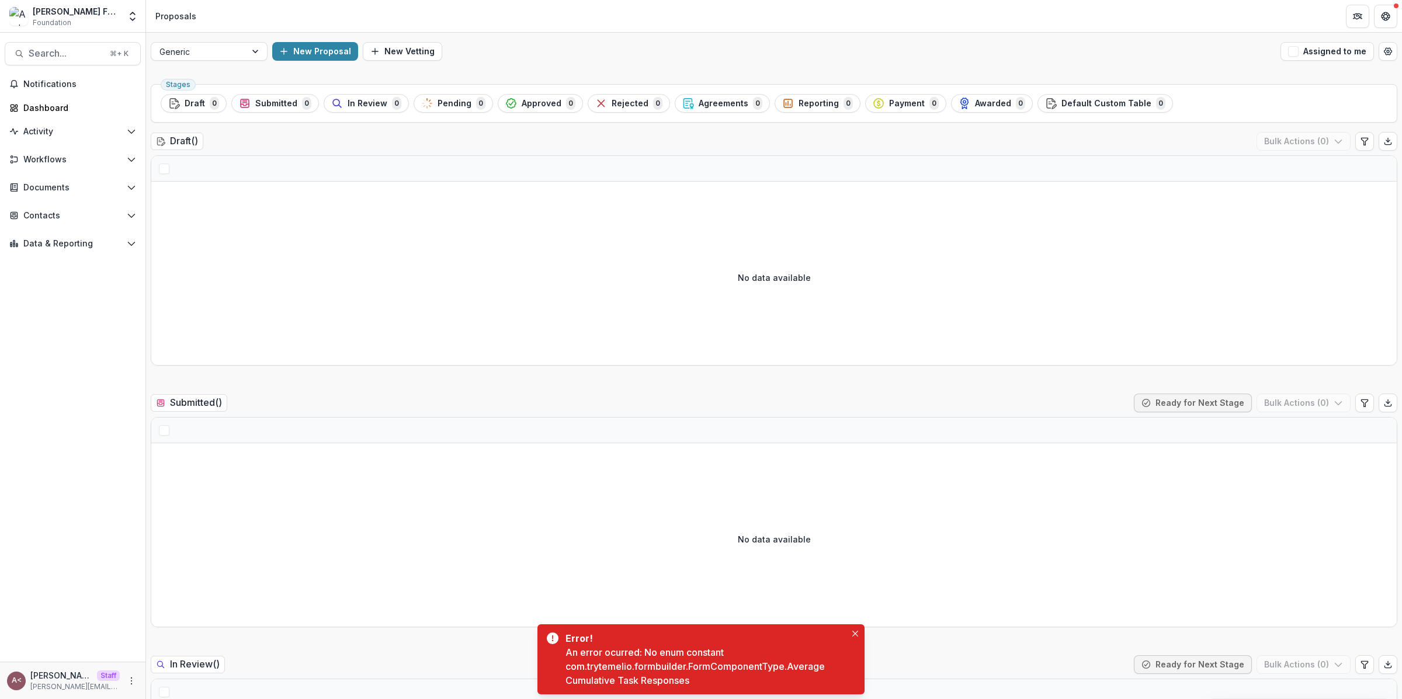
click at [481, 134] on div "Draft ( ) Bulk Actions ( 0 )" at bounding box center [774, 143] width 1247 height 23
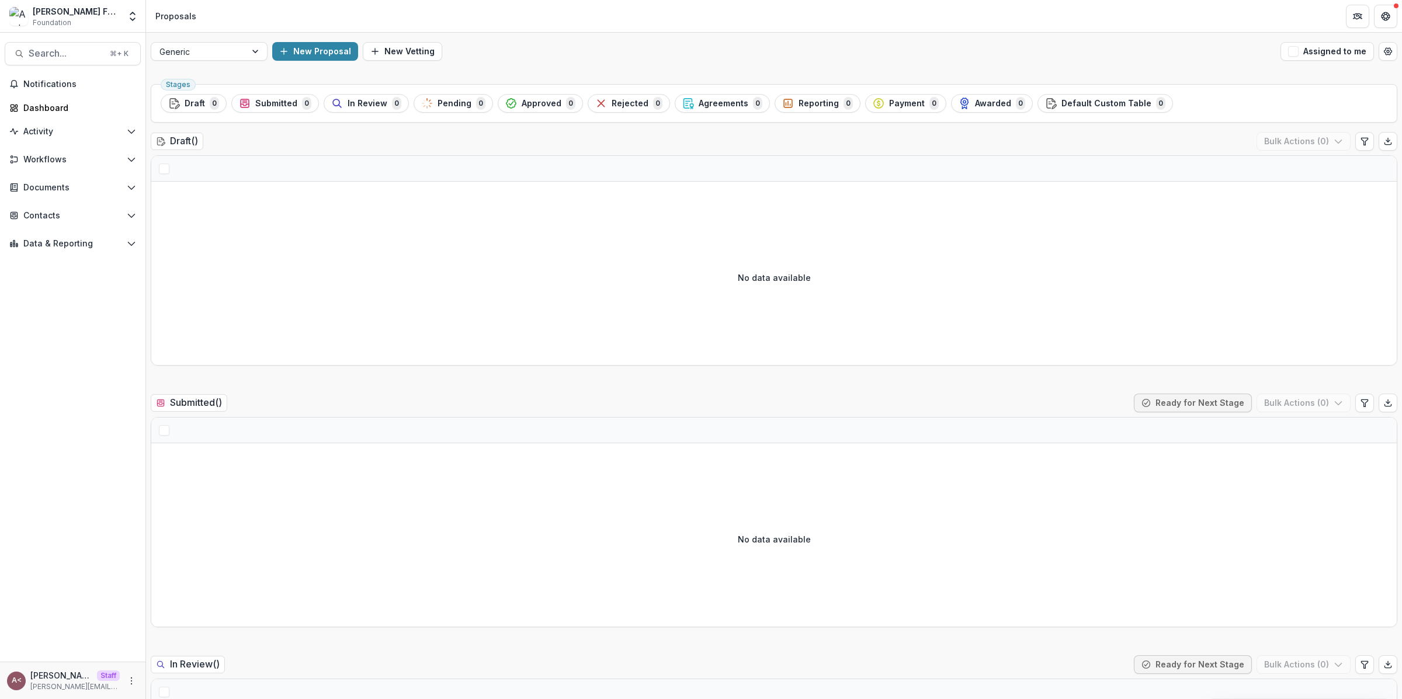
click at [123, 9] on div "Andrew Foundation Foundation Aggregate Analysis Foundations Ruthwick Foundation…" at bounding box center [73, 16] width 136 height 23
click at [128, 14] on icon "Open entity switcher" at bounding box center [133, 17] width 12 height 12
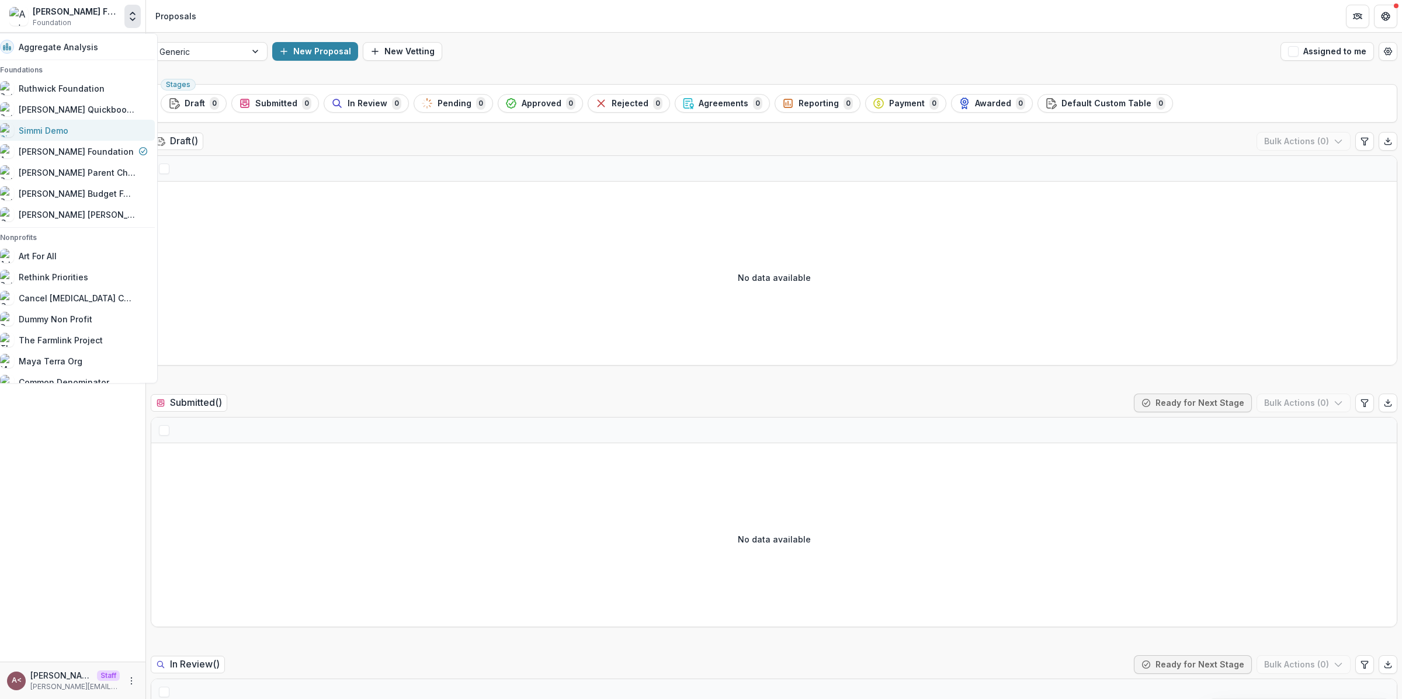
click at [81, 122] on link "Simmi Demo" at bounding box center [74, 130] width 162 height 21
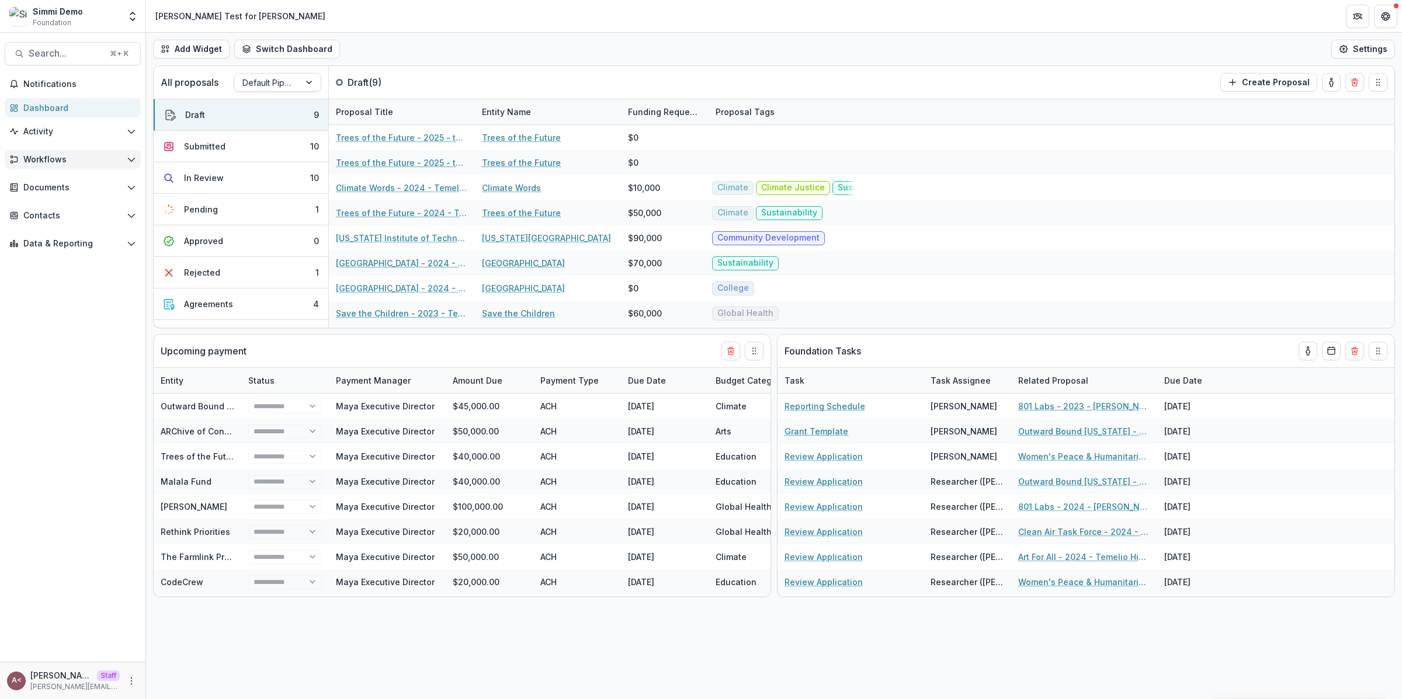
click at [101, 164] on span "Workflows" at bounding box center [72, 160] width 99 height 10
click at [85, 188] on div "Proposals" at bounding box center [84, 183] width 94 height 12
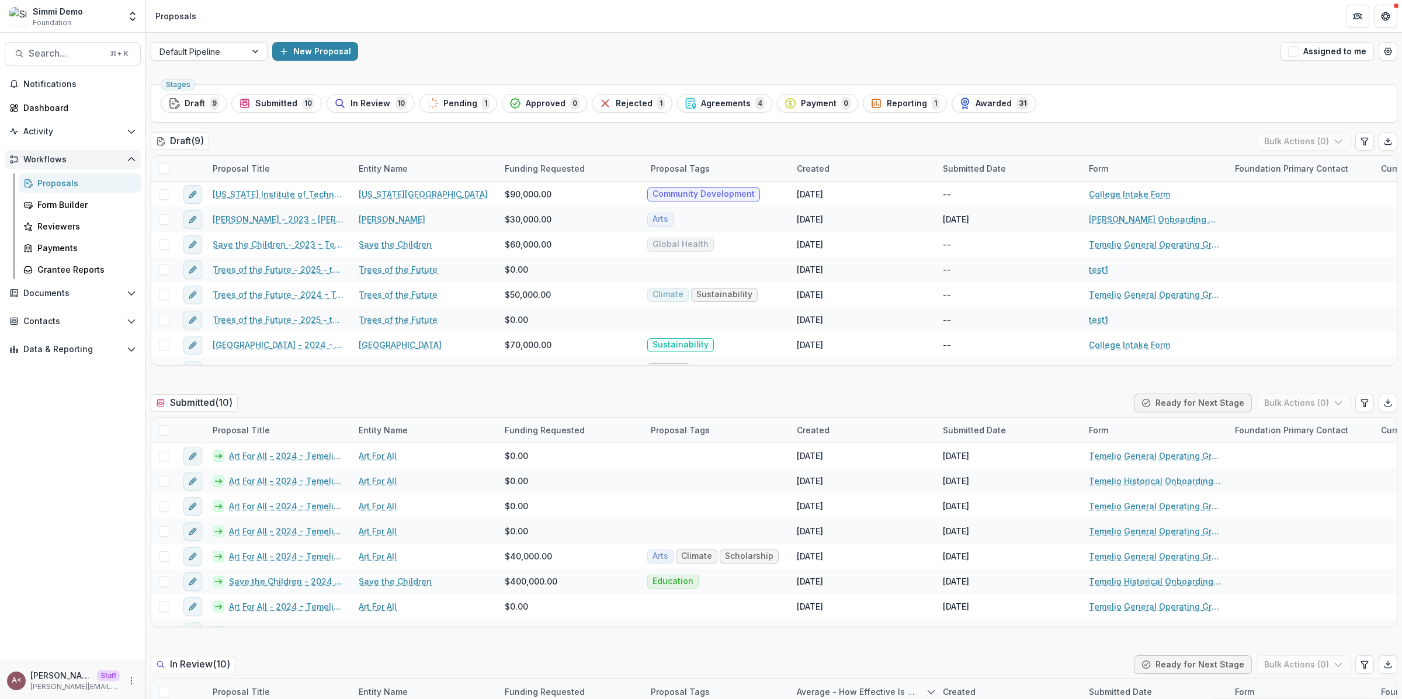
click at [109, 160] on span "Workflows" at bounding box center [72, 160] width 99 height 10
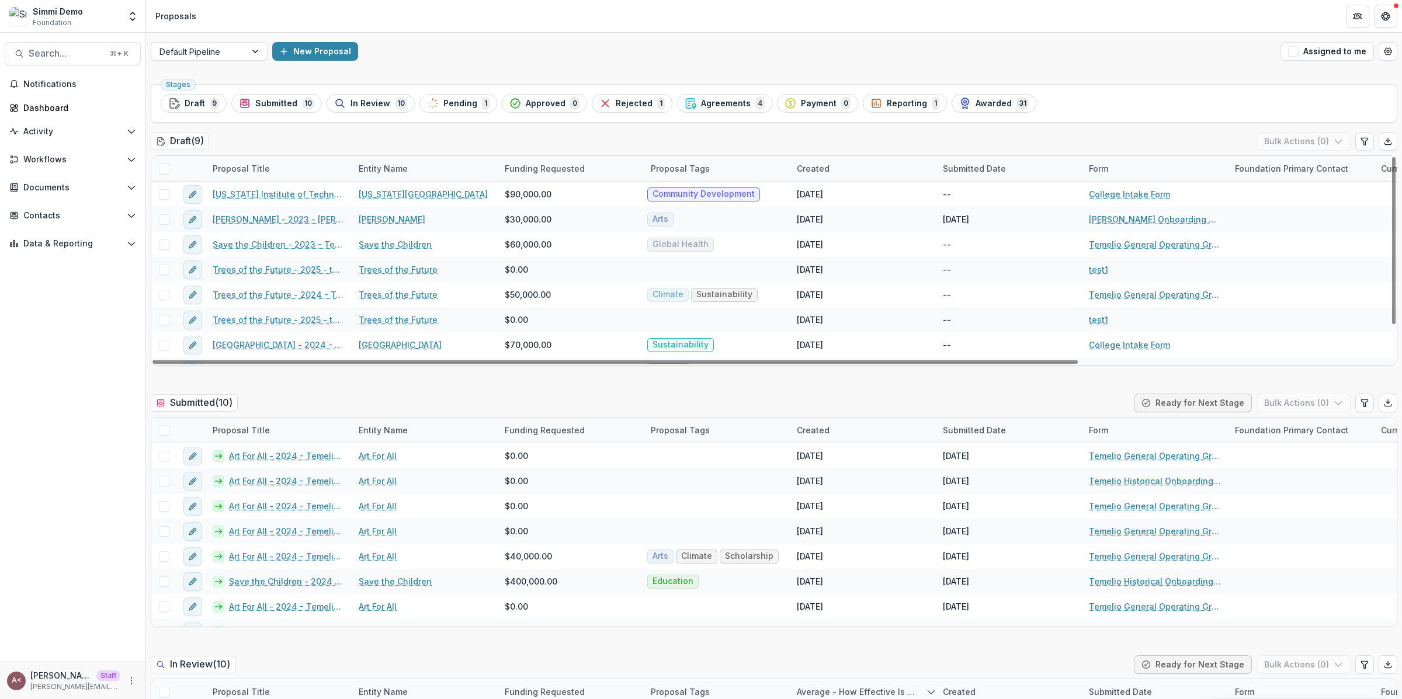
click at [313, 145] on div "Draft ( 9 ) Bulk Actions ( 0 )" at bounding box center [774, 143] width 1247 height 23
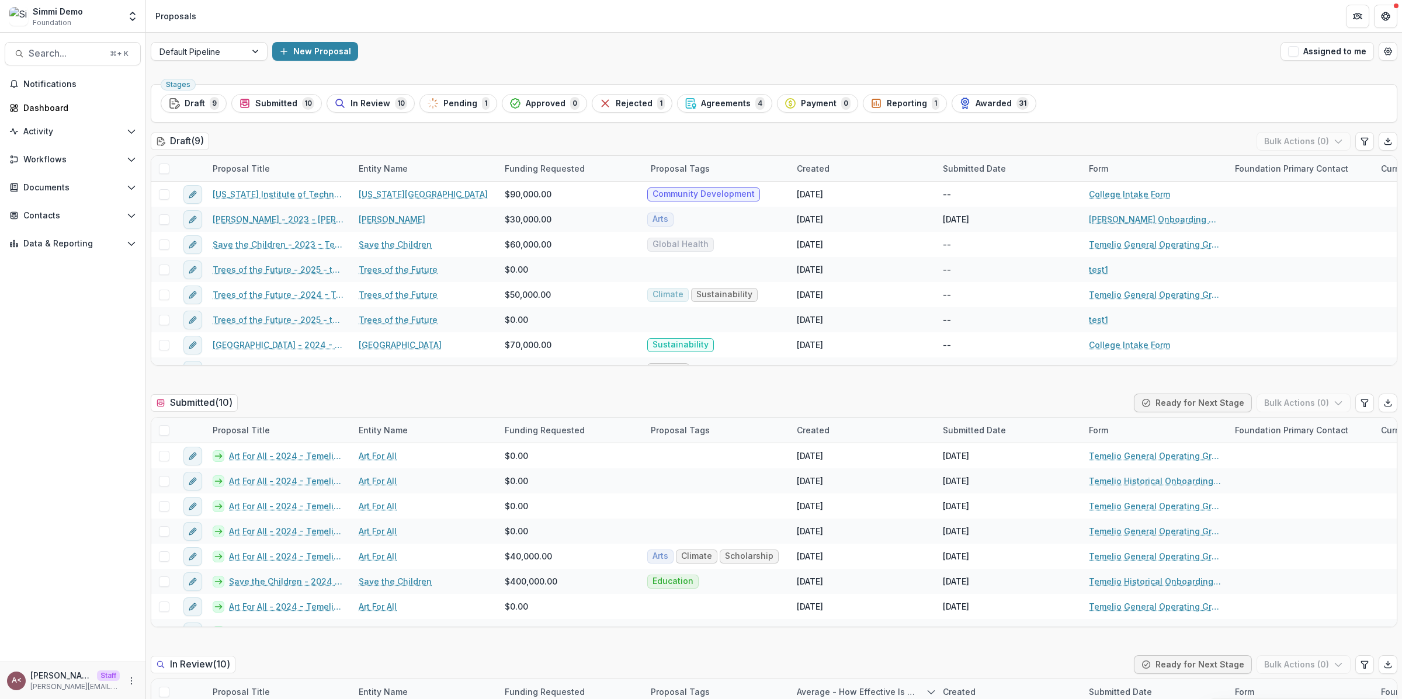
click at [123, 16] on div "Simmi Demo Foundation Aggregate Analysis Foundations Ruthwick Foundation Ruthwi…" at bounding box center [73, 16] width 136 height 23
click at [138, 16] on button "Open entity switcher" at bounding box center [132, 16] width 16 height 23
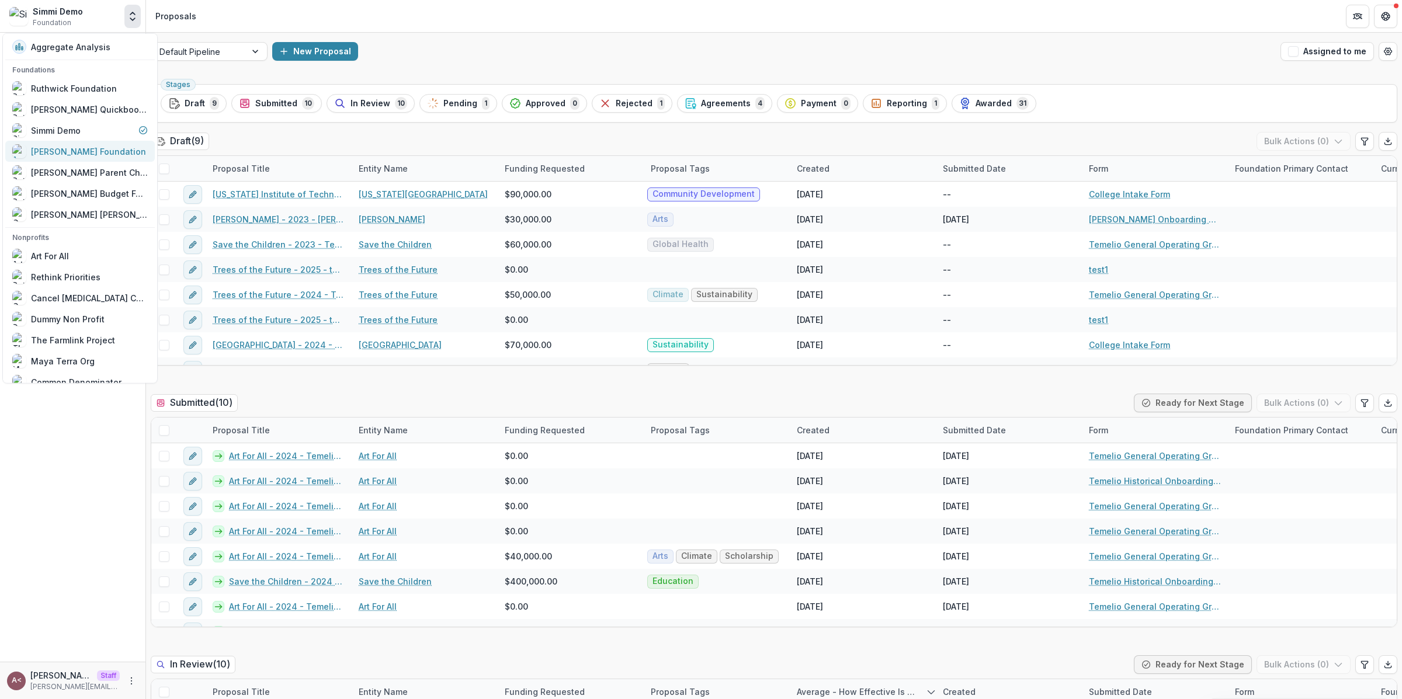
scroll to position [48, 0]
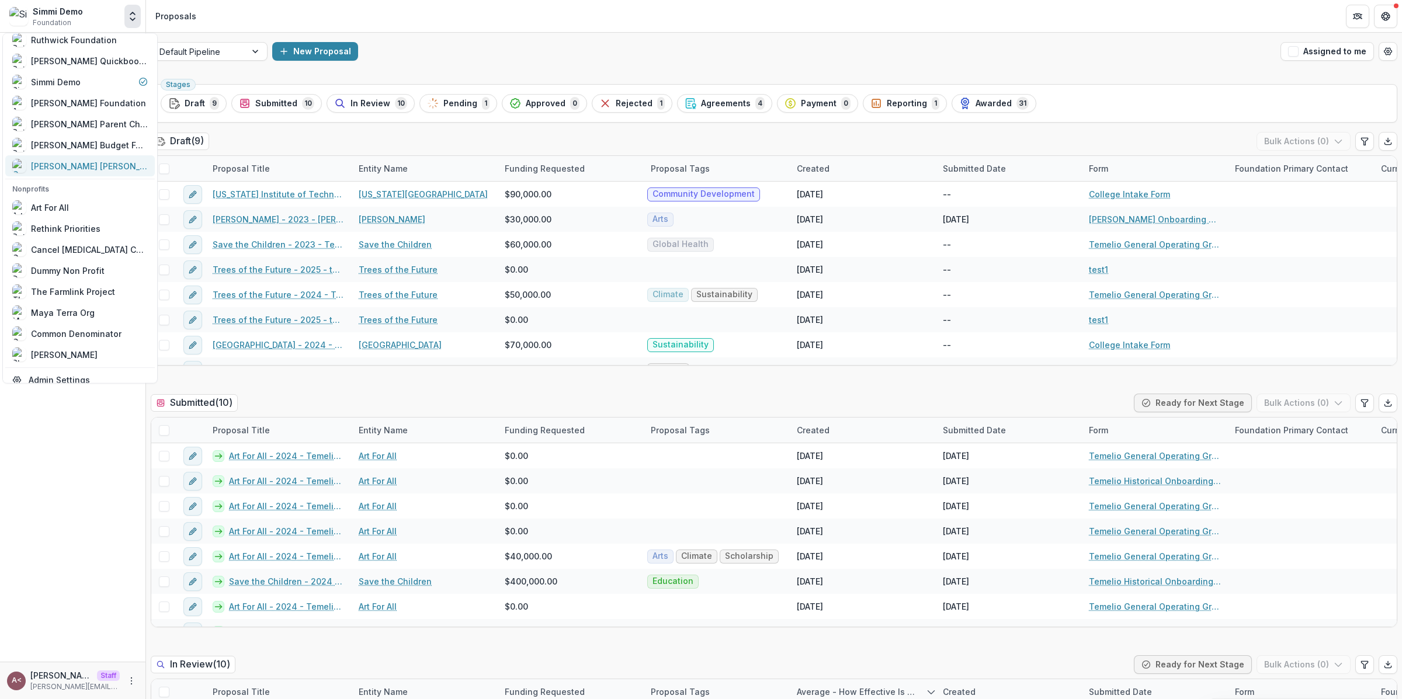
click at [99, 164] on div "[PERSON_NAME] [PERSON_NAME] Foundation" at bounding box center [89, 166] width 117 height 12
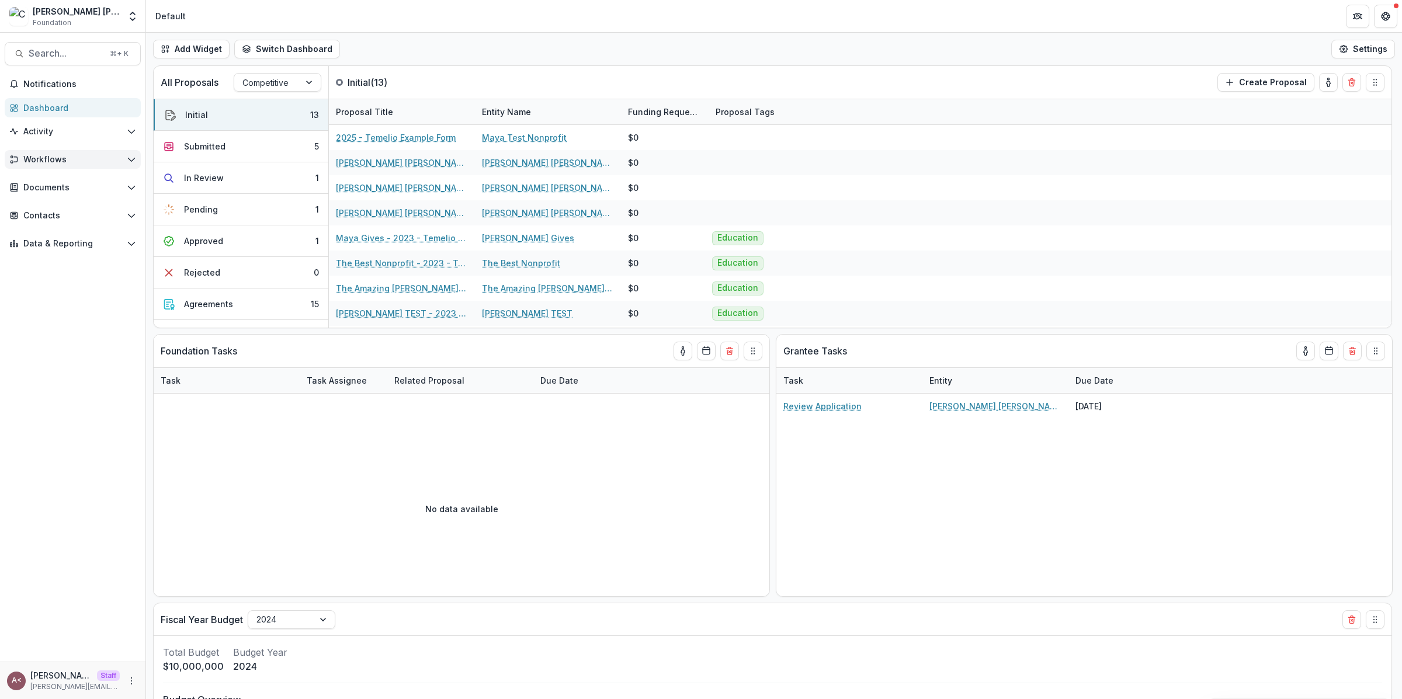
click at [106, 161] on span "Workflows" at bounding box center [72, 160] width 99 height 10
click at [80, 181] on div "Proposals" at bounding box center [84, 183] width 94 height 12
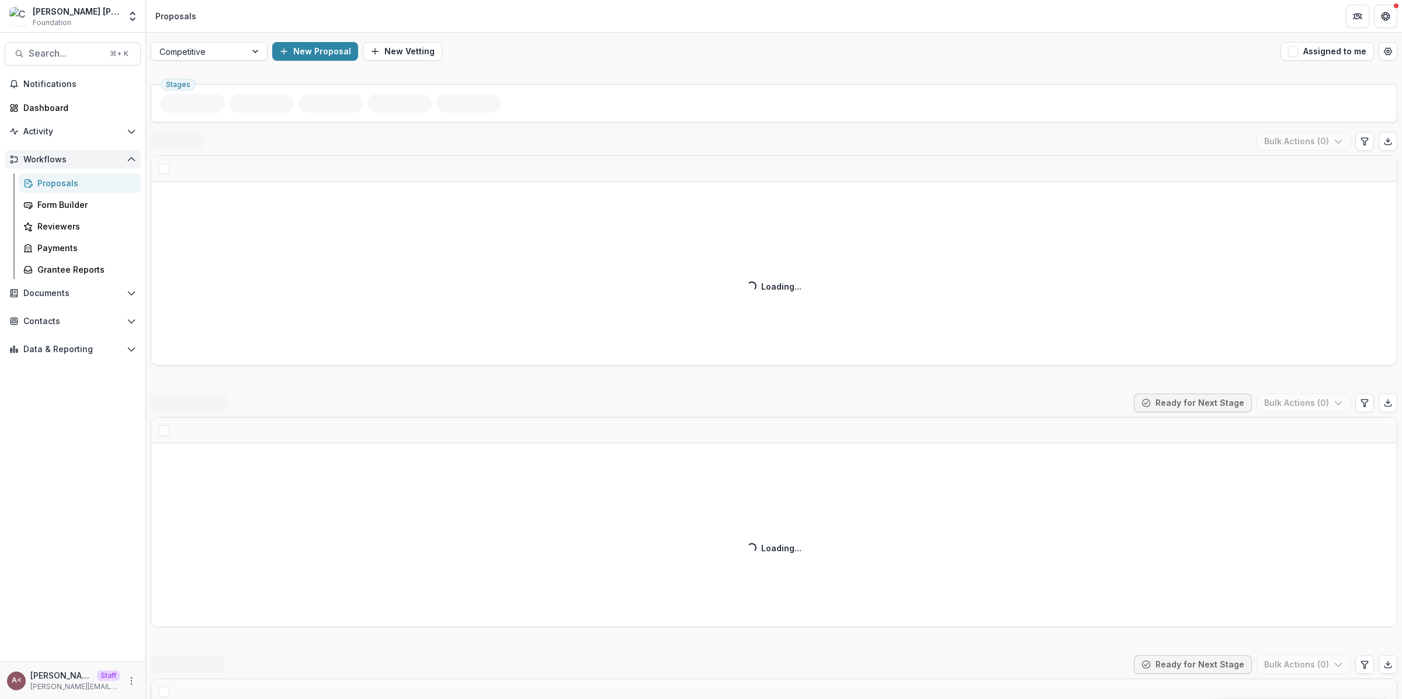
click at [111, 157] on span "Workflows" at bounding box center [72, 160] width 99 height 10
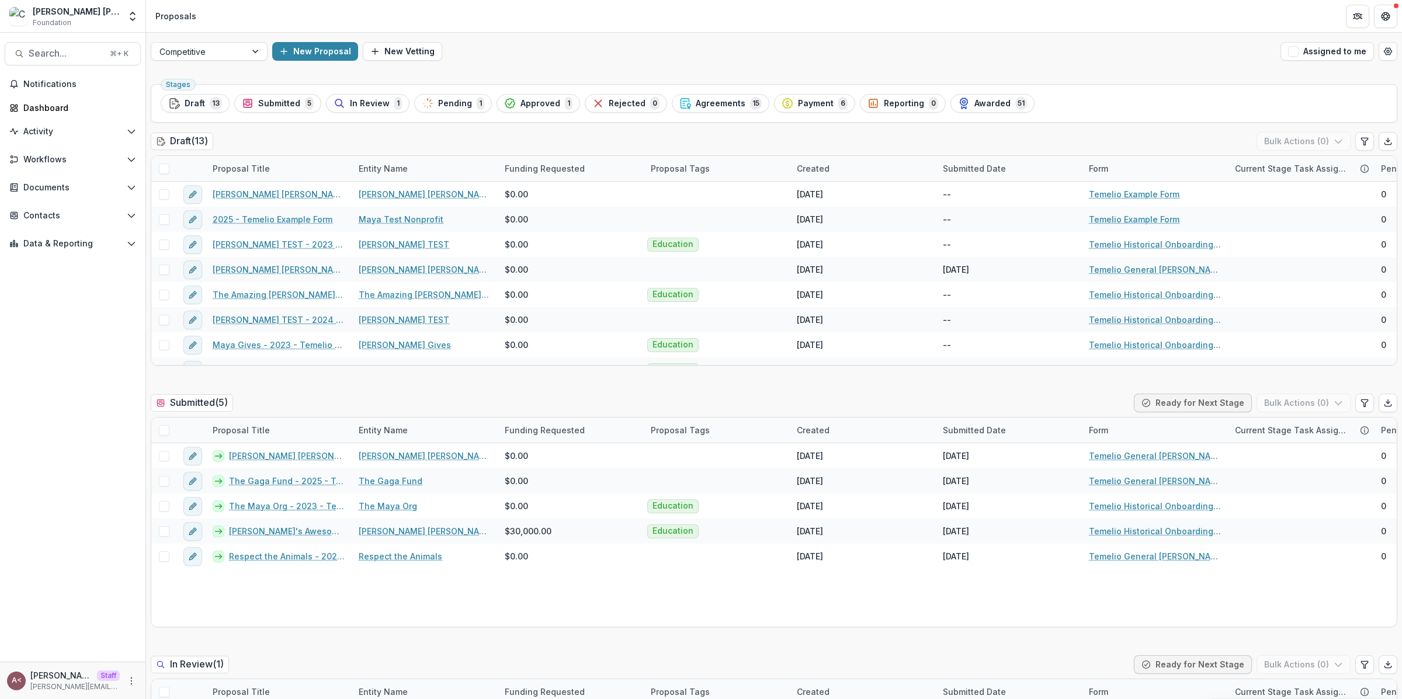
click at [390, 134] on div "Draft ( 13 ) Bulk Actions ( 0 )" at bounding box center [774, 143] width 1247 height 23
click at [606, 40] on div "Competitive New Proposal New Vetting Assigned to me" at bounding box center [774, 51] width 1256 height 37
click at [465, 54] on div "New Proposal New Vetting" at bounding box center [774, 51] width 1004 height 19
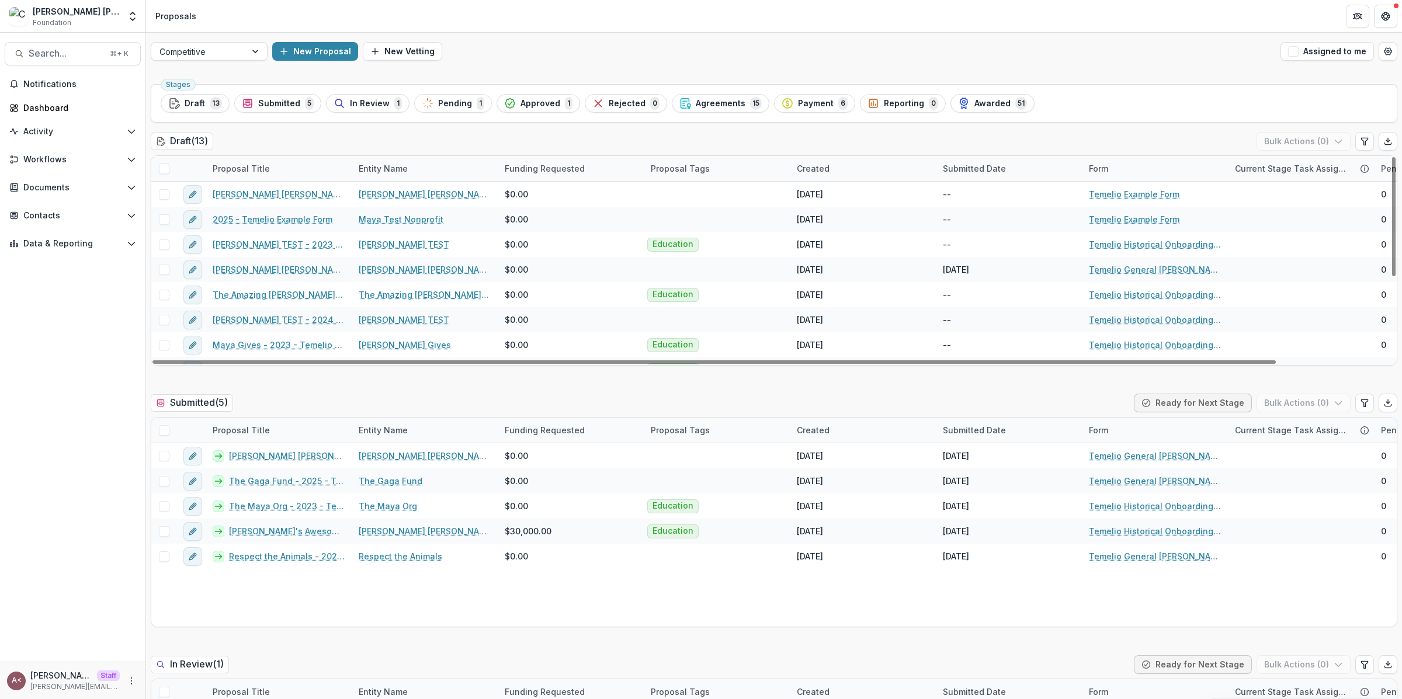
click at [576, 139] on div "Draft ( 13 ) Bulk Actions ( 0 )" at bounding box center [774, 143] width 1247 height 23
click at [572, 139] on div "Draft ( 13 ) Bulk Actions ( 0 )" at bounding box center [774, 143] width 1247 height 23
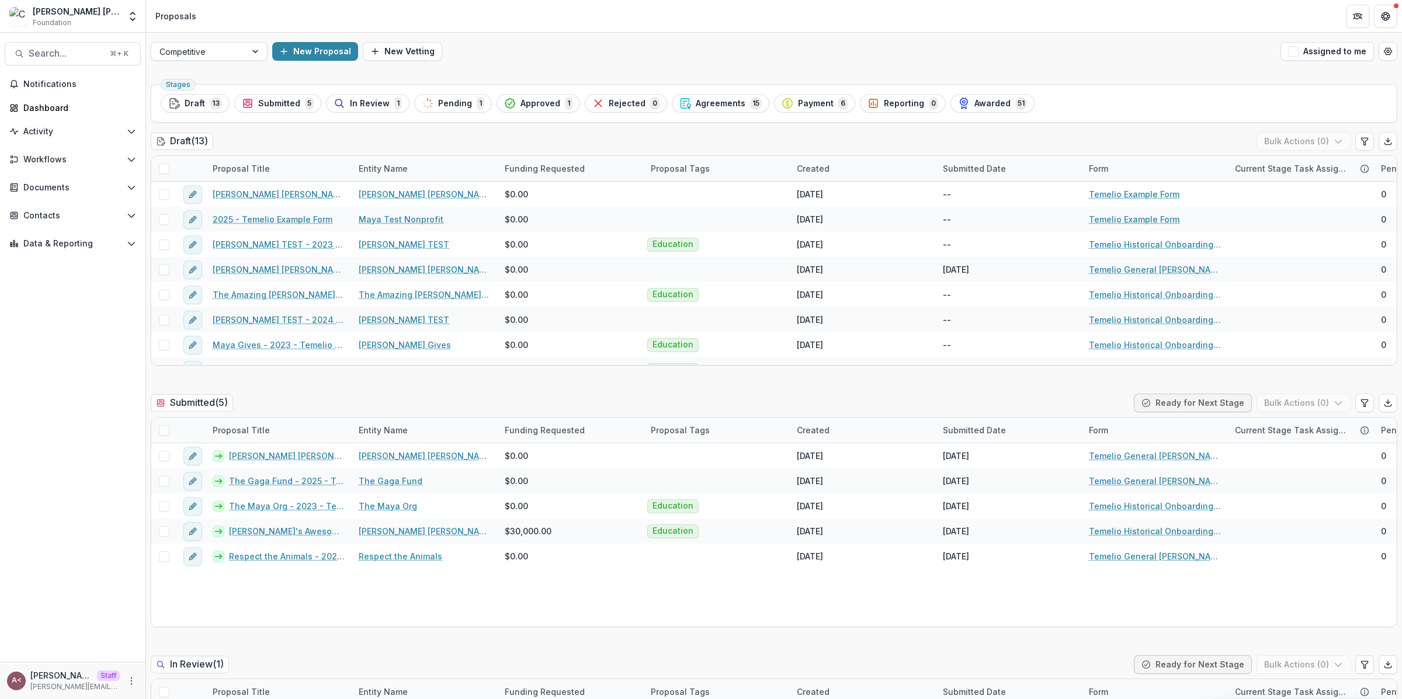
click at [140, 29] on div "Connor Giresi Foundation Foundation Aggregate Analysis Foundations Ruthwick Fou…" at bounding box center [72, 18] width 145 height 27
click at [140, 24] on button "Open entity switcher" at bounding box center [132, 16] width 16 height 23
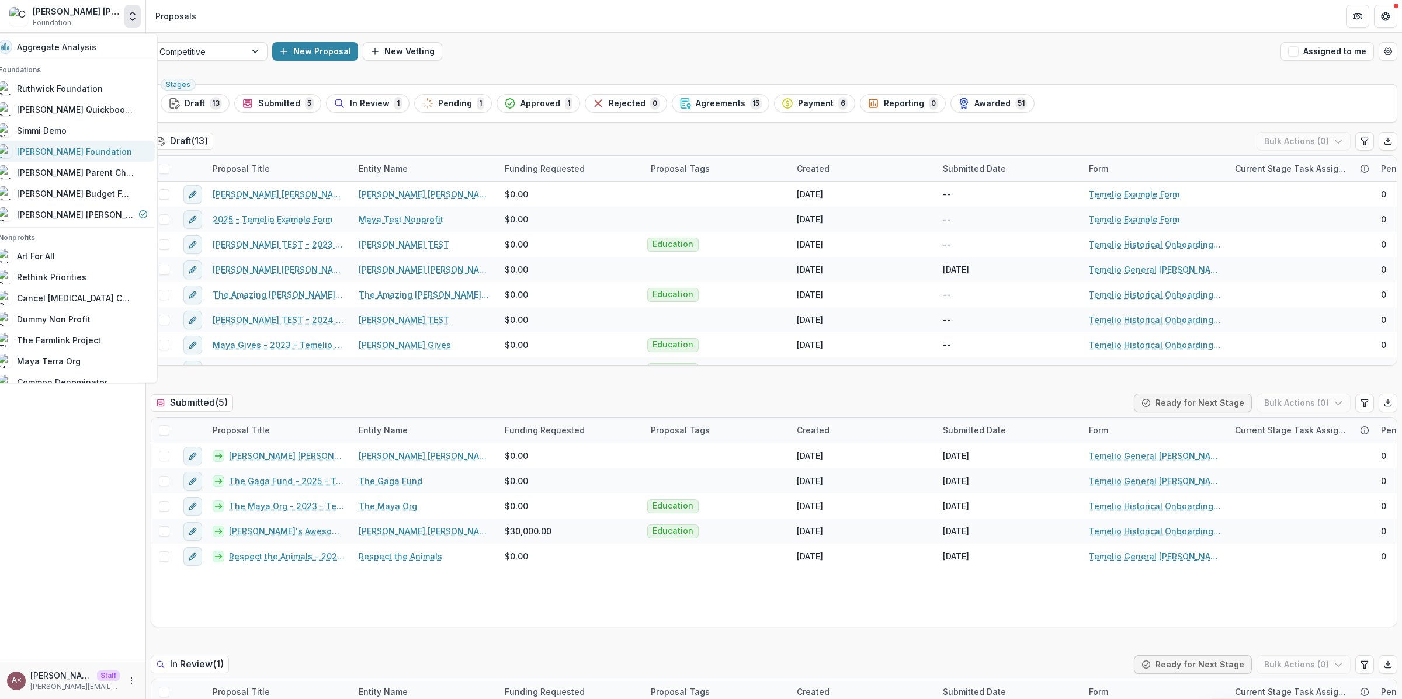
click at [91, 153] on div "[PERSON_NAME] Foundation" at bounding box center [74, 151] width 115 height 12
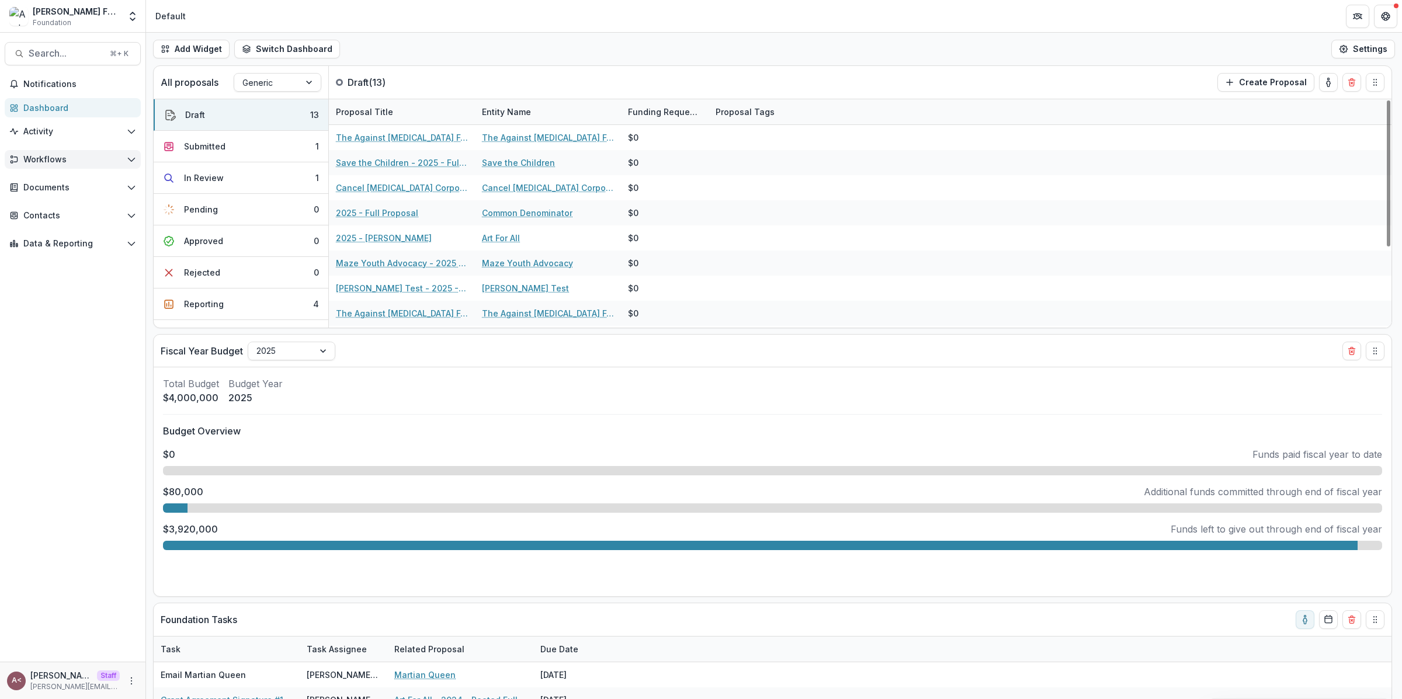
click at [93, 168] on button "Workflows" at bounding box center [73, 159] width 136 height 19
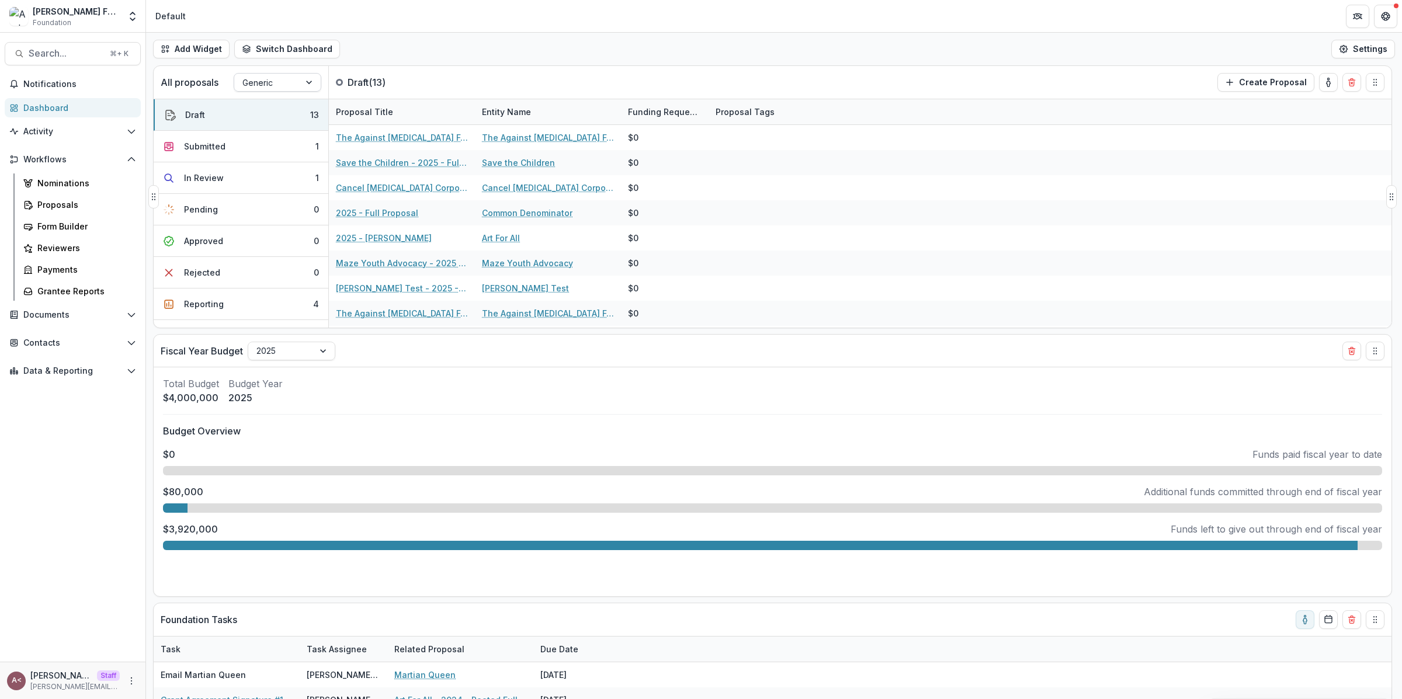
click at [268, 80] on div at bounding box center [266, 82] width 49 height 15
click at [447, 53] on div "Add Widget Switch Dashboard Default Standard Dashboard New Dashboard Settings" at bounding box center [774, 49] width 1256 height 33
click at [58, 197] on link "Proposals" at bounding box center [80, 204] width 122 height 19
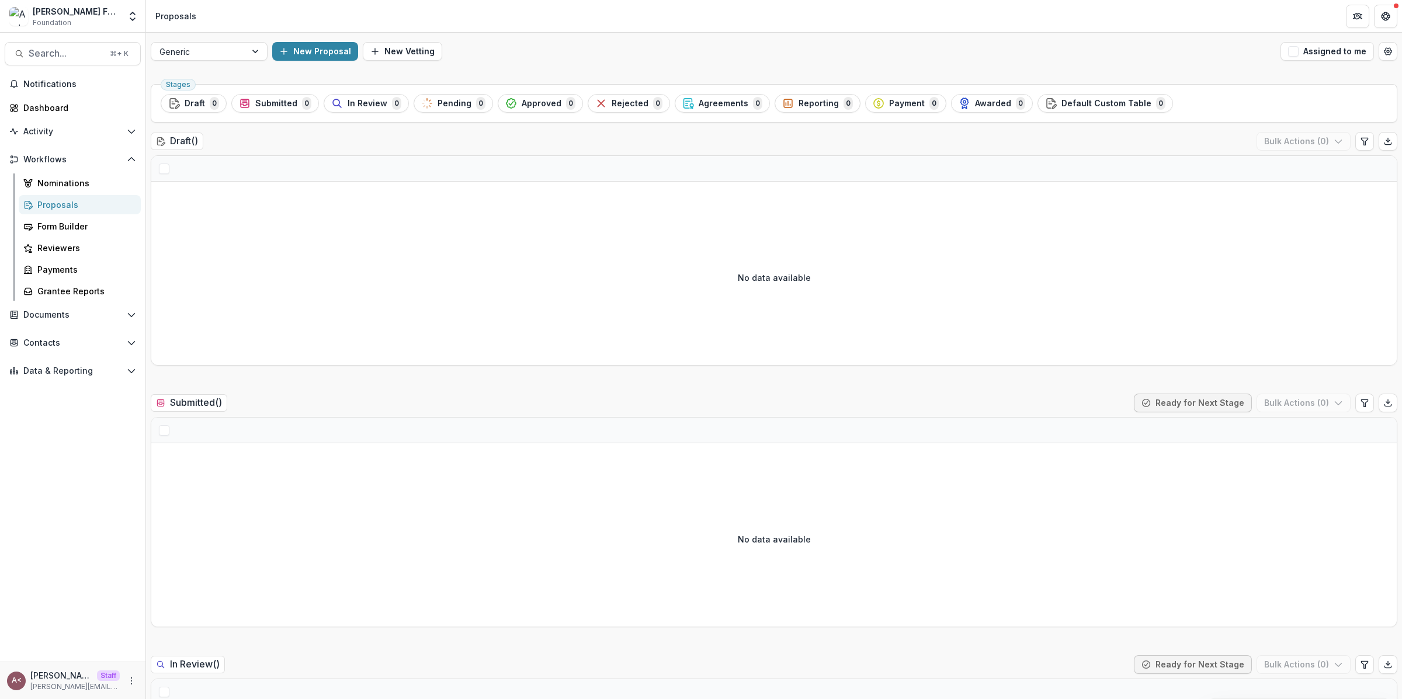
click at [476, 144] on div "Draft ( ) Bulk Actions ( 0 )" at bounding box center [774, 143] width 1247 height 23
click at [551, 46] on div "New Proposal New Vetting" at bounding box center [774, 51] width 1004 height 19
